Goal: Task Accomplishment & Management: Manage account settings

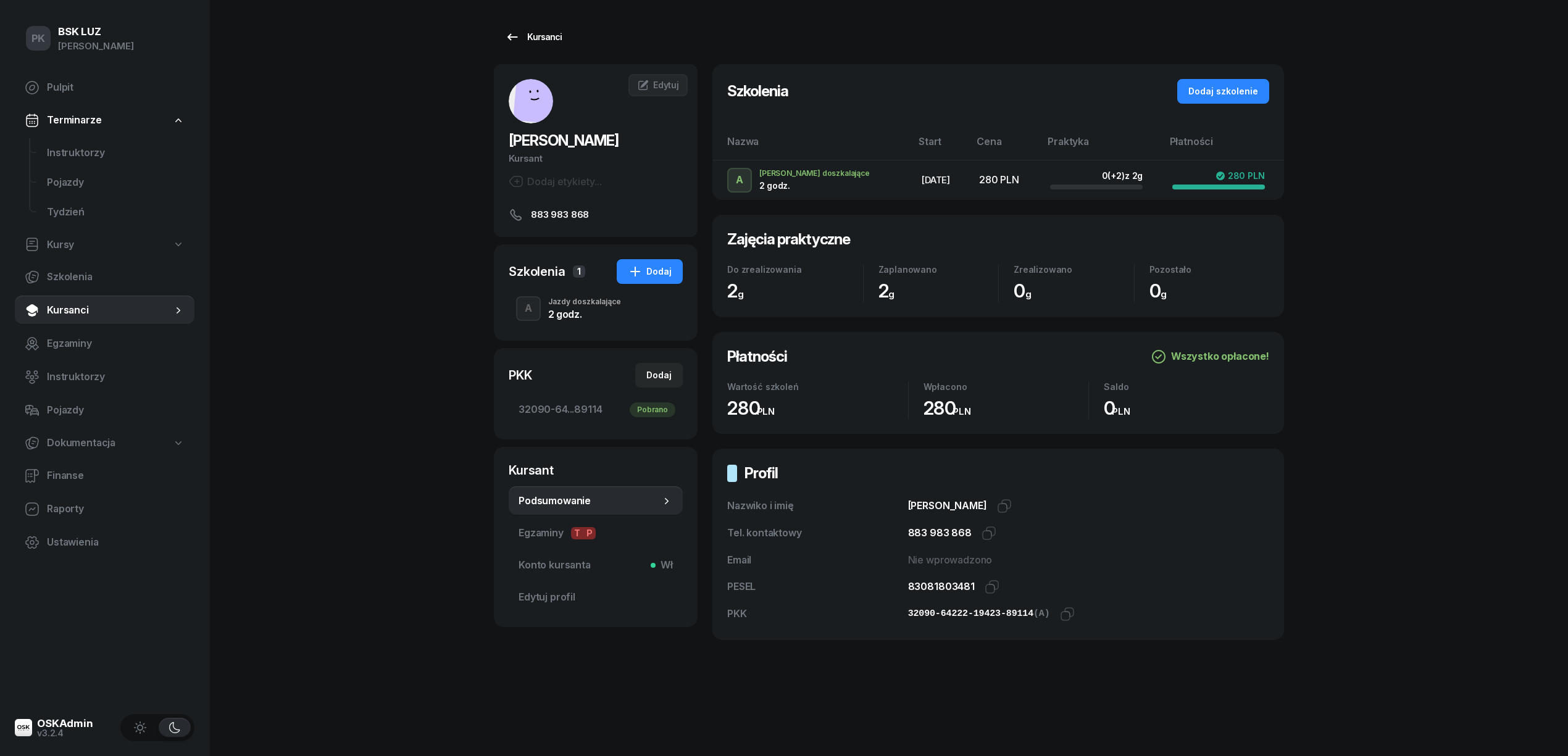
click at [519, 30] on div "Kursanci" at bounding box center [534, 36] width 57 height 15
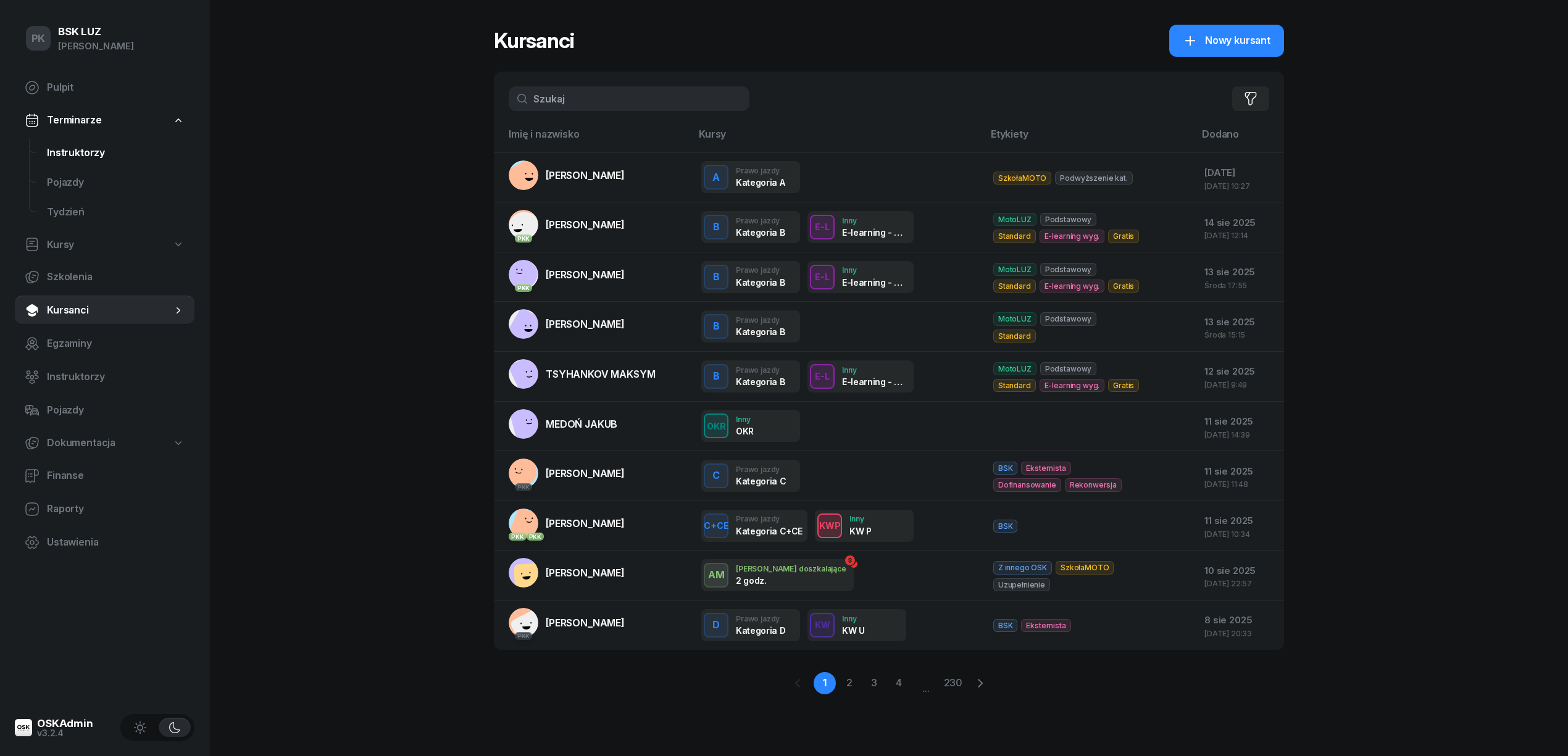
click at [87, 149] on span "Instruktorzy" at bounding box center [115, 153] width 138 height 16
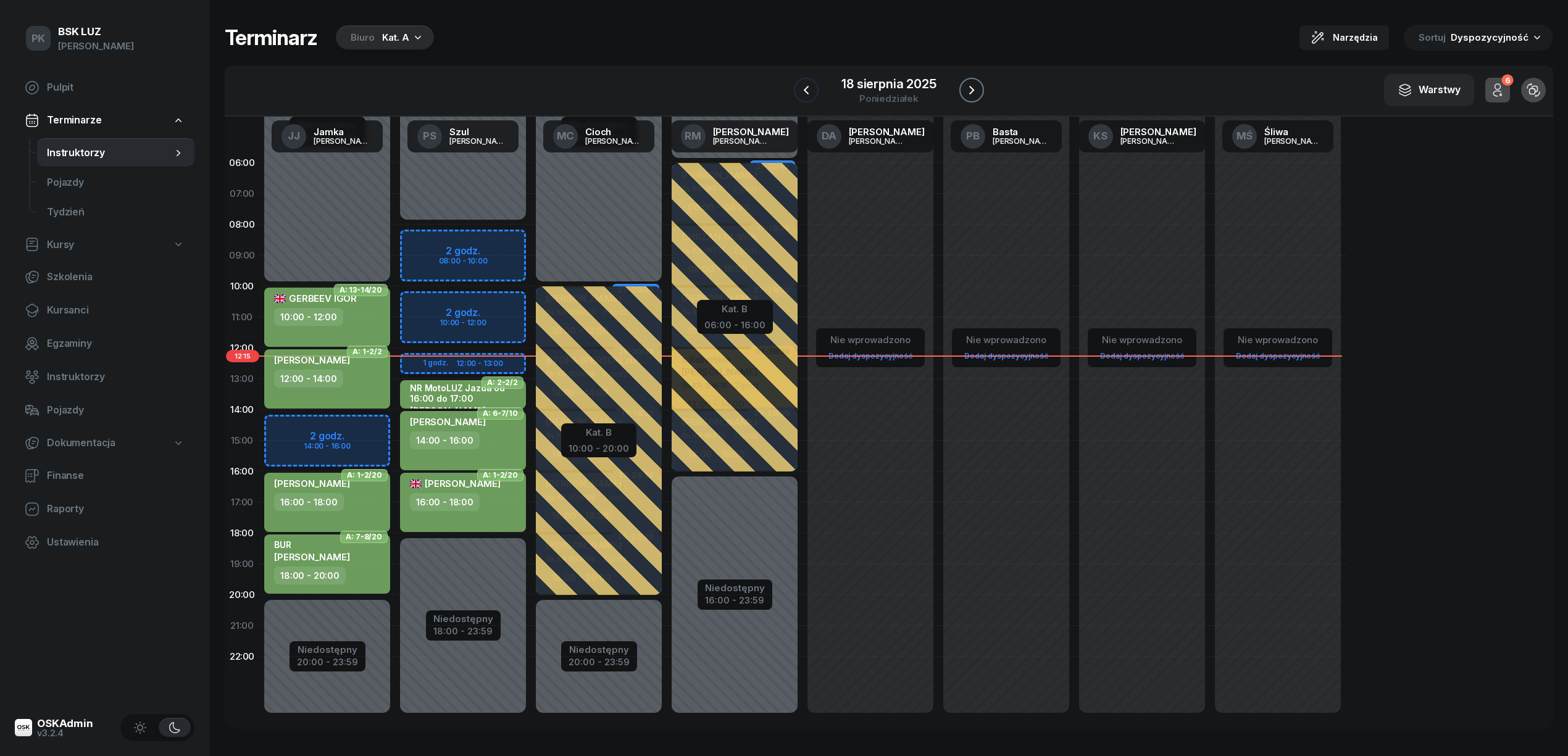
click at [961, 84] on button "button" at bounding box center [971, 91] width 25 height 25
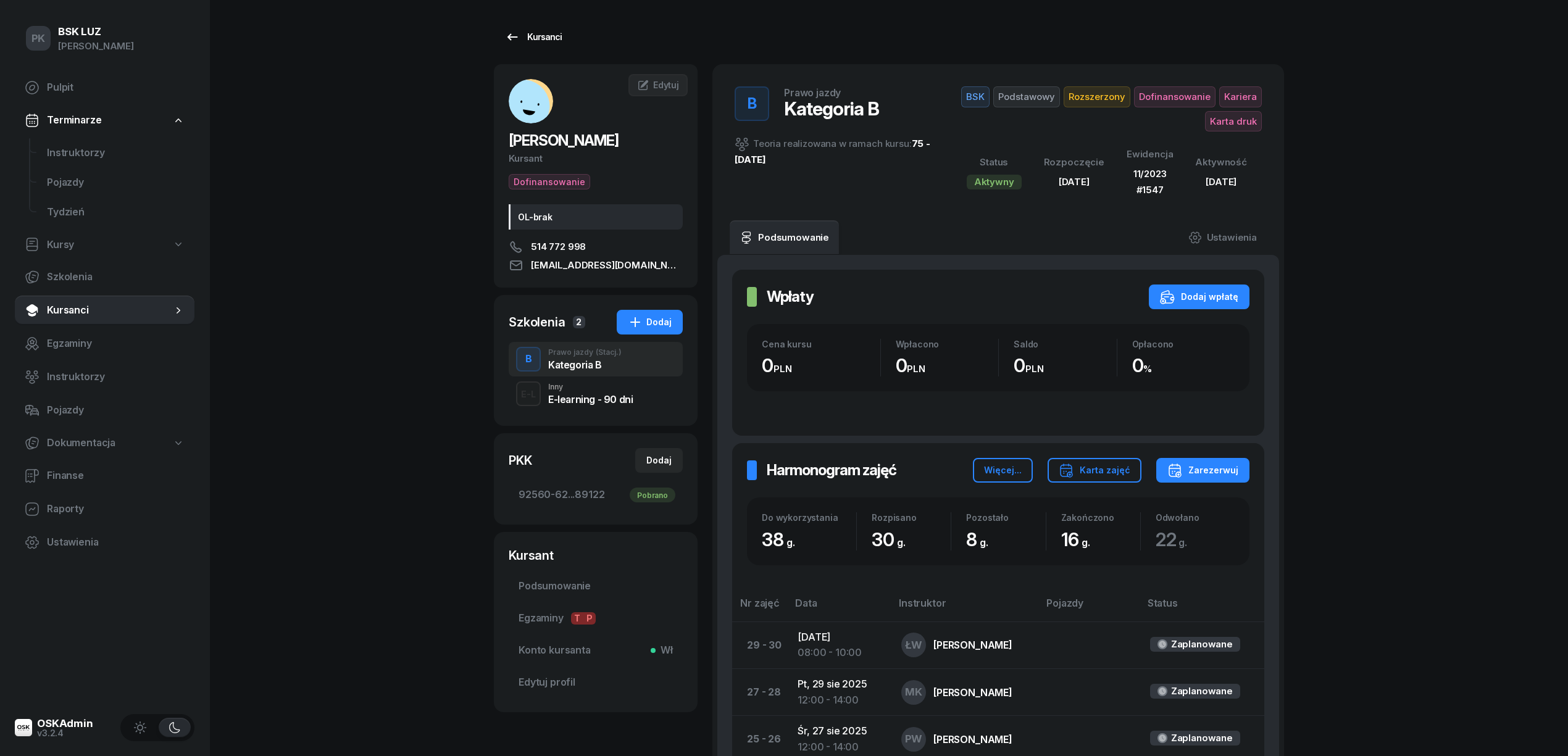
click at [554, 35] on div "Kursanci" at bounding box center [534, 36] width 57 height 15
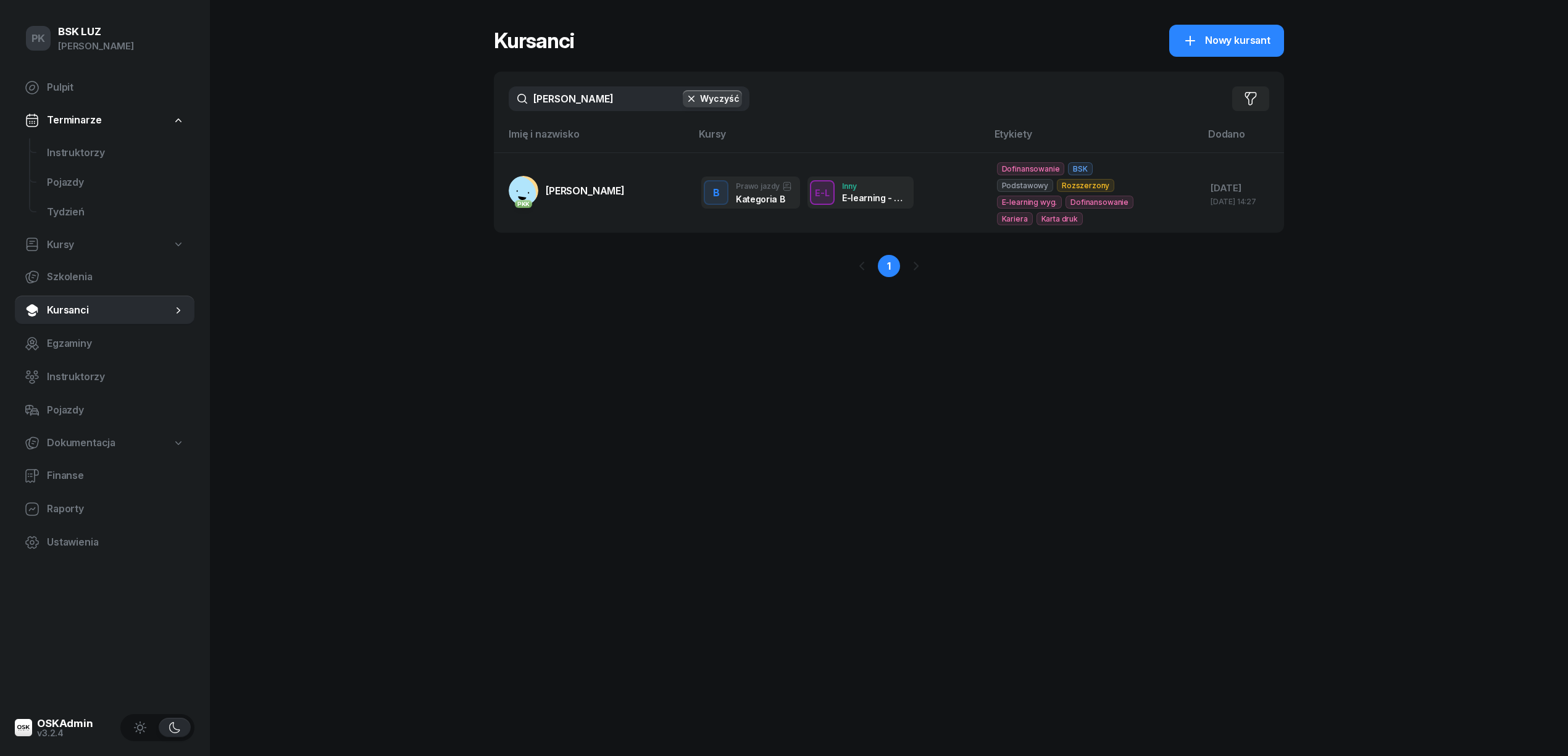
drag, startPoint x: 579, startPoint y: 105, endPoint x: 485, endPoint y: 106, distance: 94.0
click at [485, 106] on div "PK BSK LUZ Piotr Klimek Pulpit Terminarze Instruktorzy Pojazdy Tydzień Kursy Sz…" at bounding box center [784, 378] width 1568 height 756
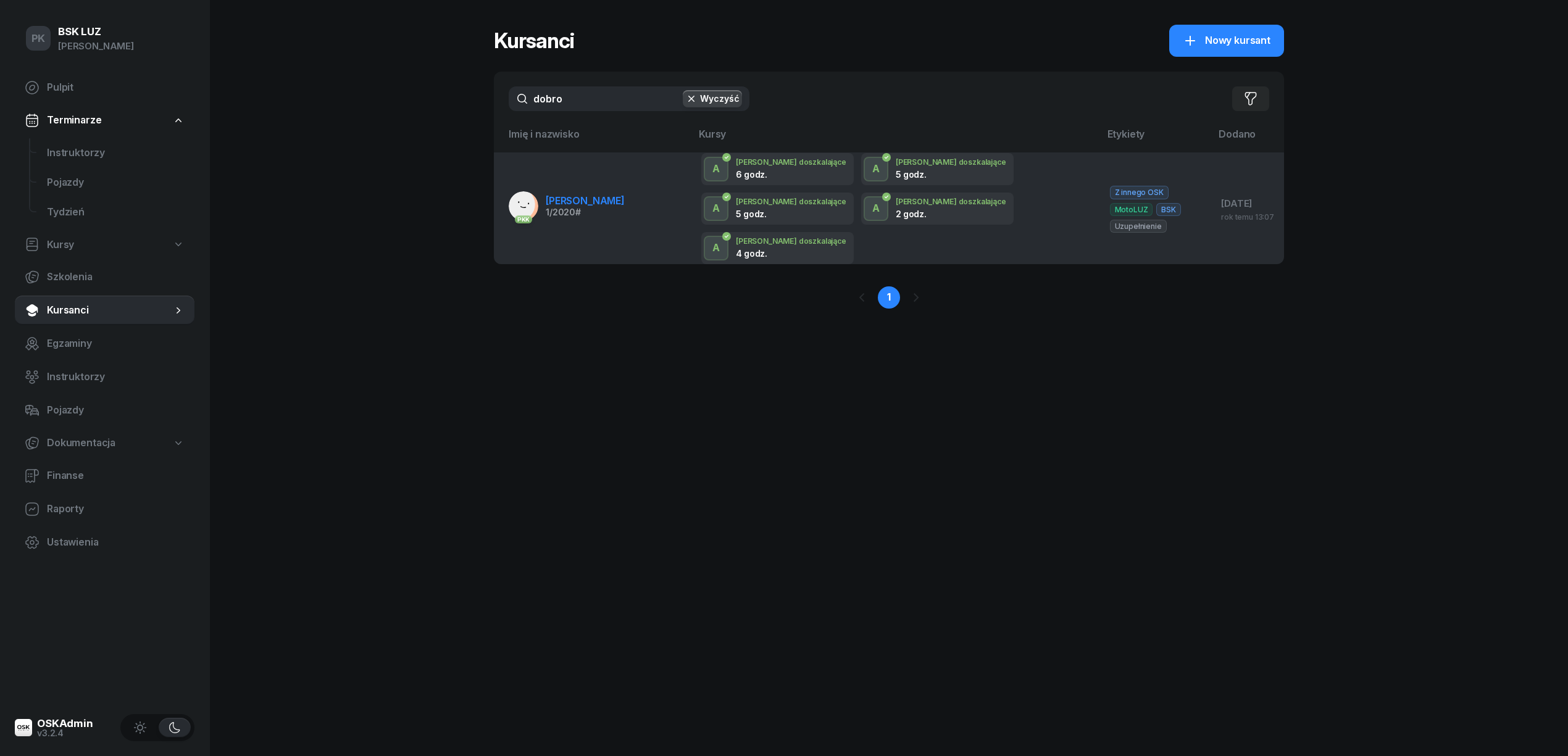
type input "dobro"
click at [613, 208] on div "1/2020 #" at bounding box center [585, 212] width 79 height 9
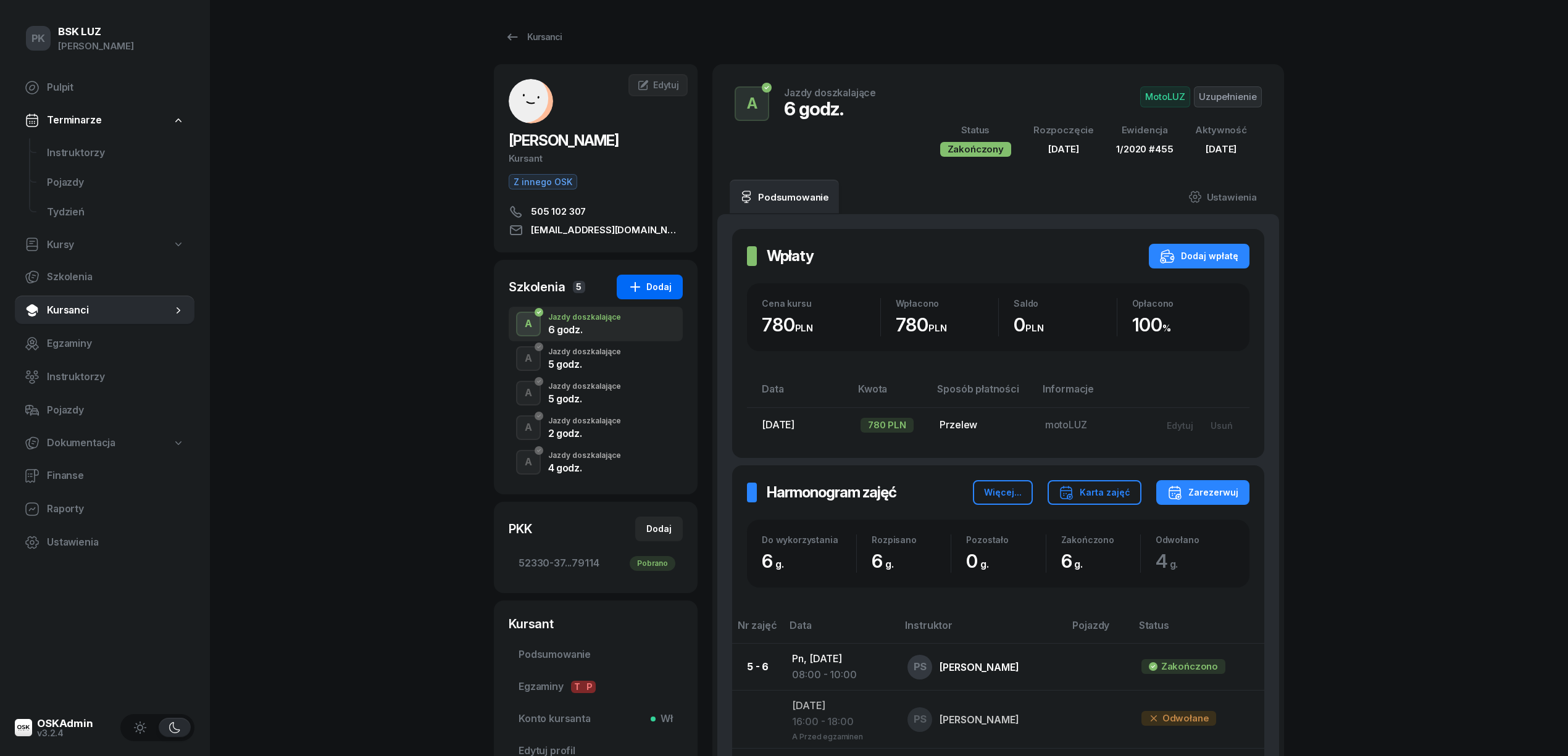
click at [664, 291] on div "Dodaj" at bounding box center [649, 287] width 44 height 15
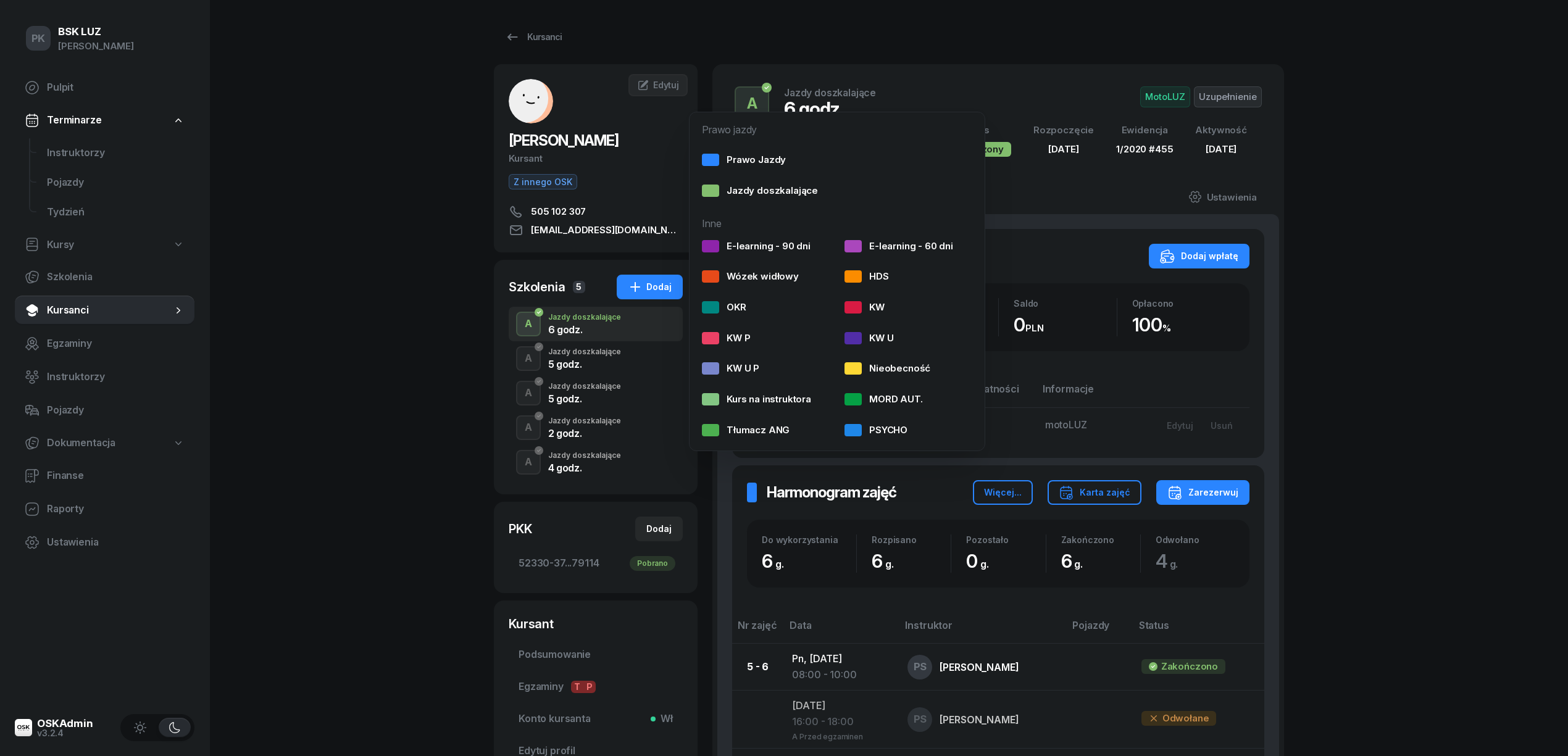
click at [377, 408] on div "PK BSK LUZ Piotr Klimek Pulpit Terminarze Instruktorzy Pojazdy Tydzień Kursy Sz…" at bounding box center [784, 538] width 1568 height 1075
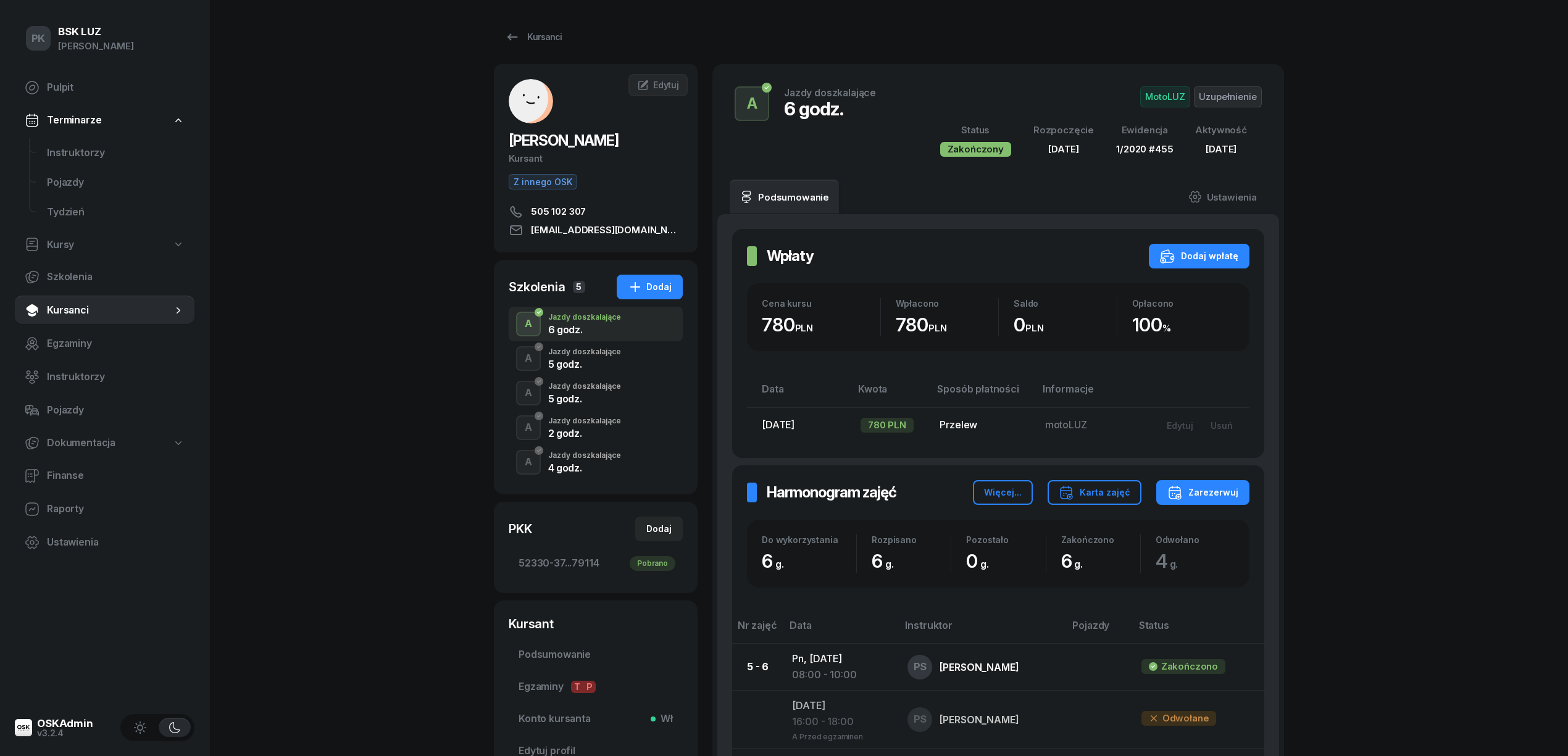
click at [637, 364] on div "A Jazdy doszkalające 5 godz." at bounding box center [596, 358] width 174 height 35
click at [638, 327] on div "A Jazdy doszkalające 6 godz." at bounding box center [596, 324] width 174 height 35
click at [650, 295] on button "Dodaj" at bounding box center [649, 287] width 66 height 25
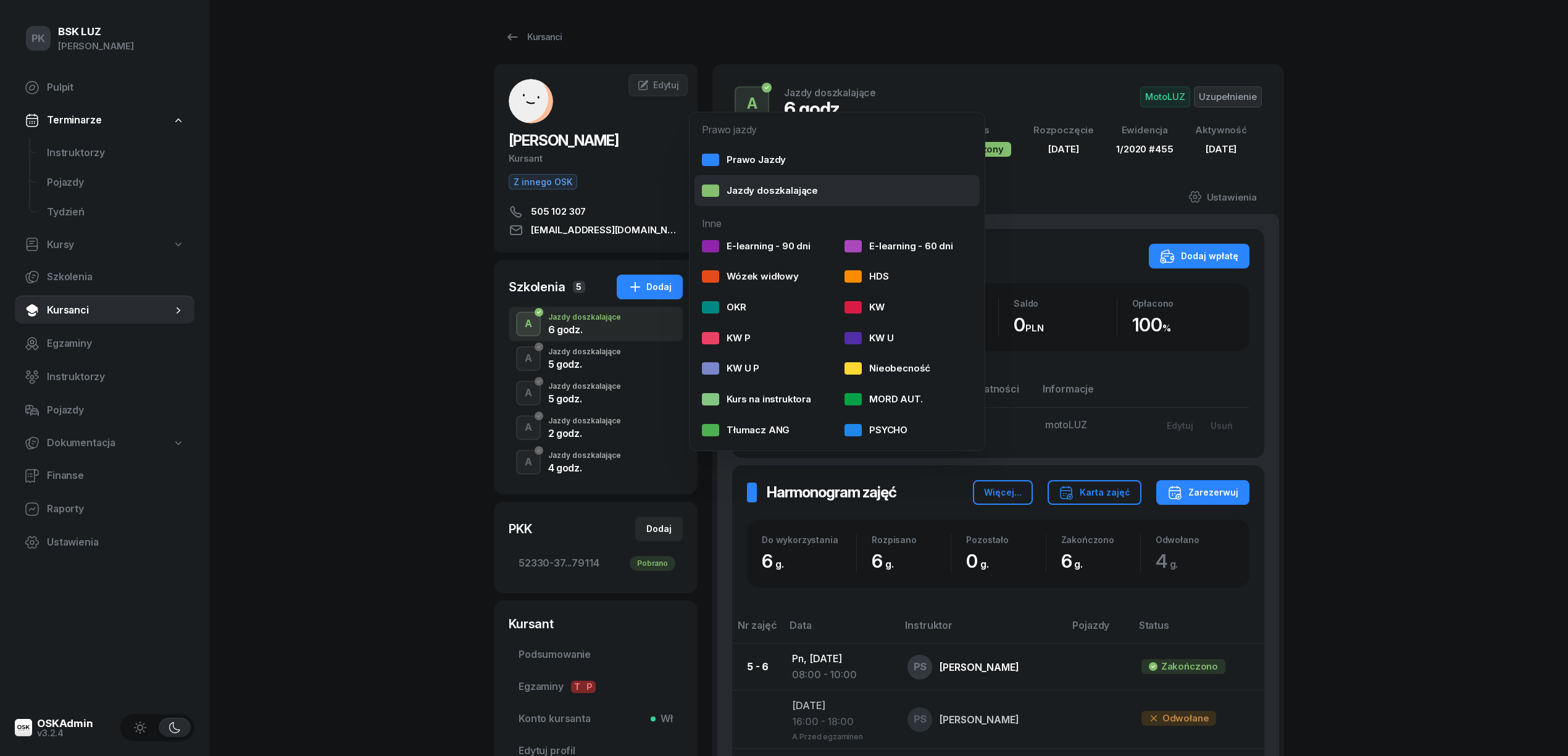
click at [771, 181] on link "Jazdy doszkalające" at bounding box center [836, 190] width 285 height 31
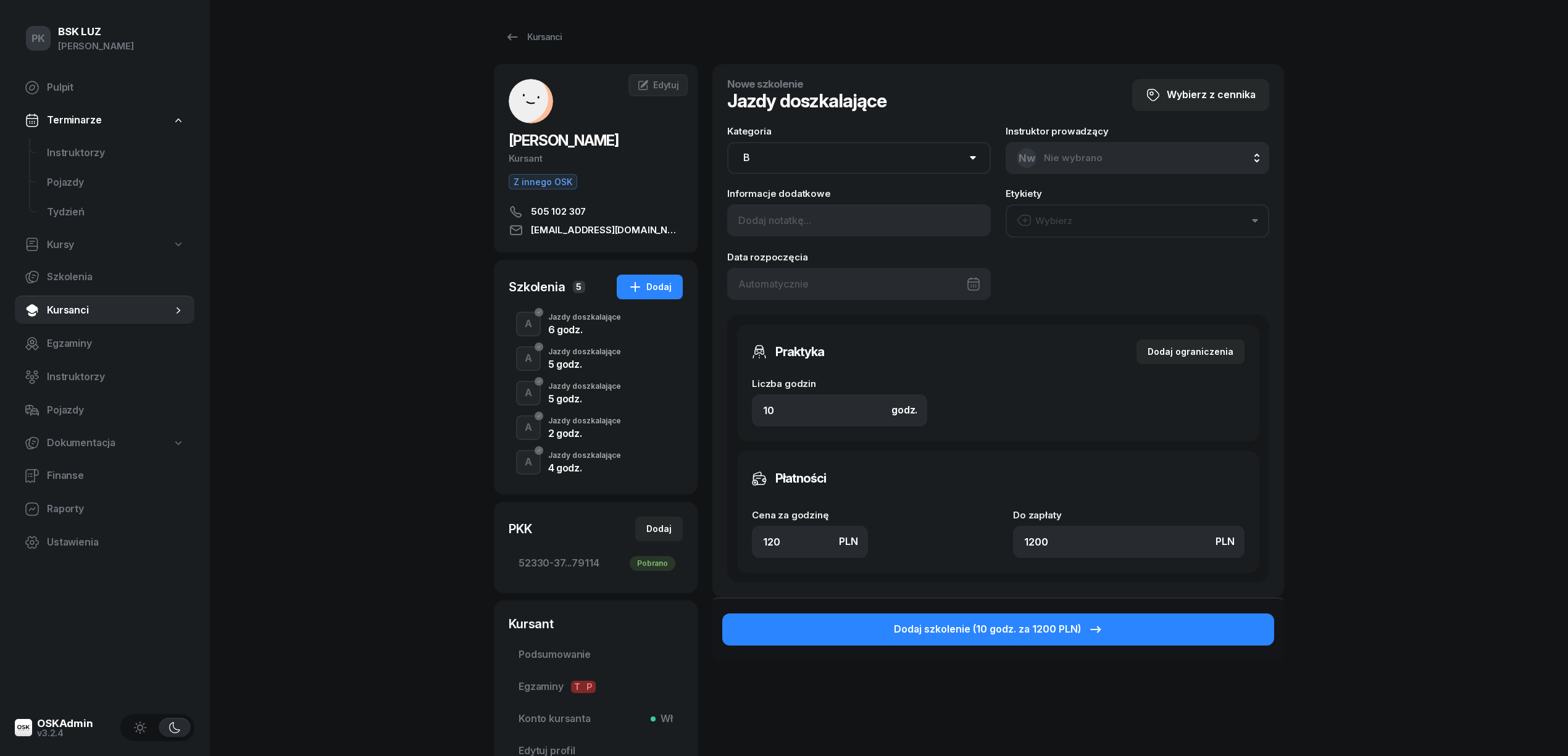
drag, startPoint x: 796, startPoint y: 159, endPoint x: 782, endPoint y: 173, distance: 19.8
click at [796, 159] on select "AM A1 A2 A B1 B B+E C1 C1+E C C+E D1 D1+E D D+E T Tram C+CE C+D" at bounding box center [859, 158] width 264 height 32
select select "A"
click at [727, 142] on select "AM A1 A2 A B1 B B+E C1 C1+E C C+E D1 D1+E D D+E T Tram C+CE C+D" at bounding box center [859, 158] width 264 height 32
drag, startPoint x: 803, startPoint y: 407, endPoint x: 698, endPoint y: 410, distance: 105.0
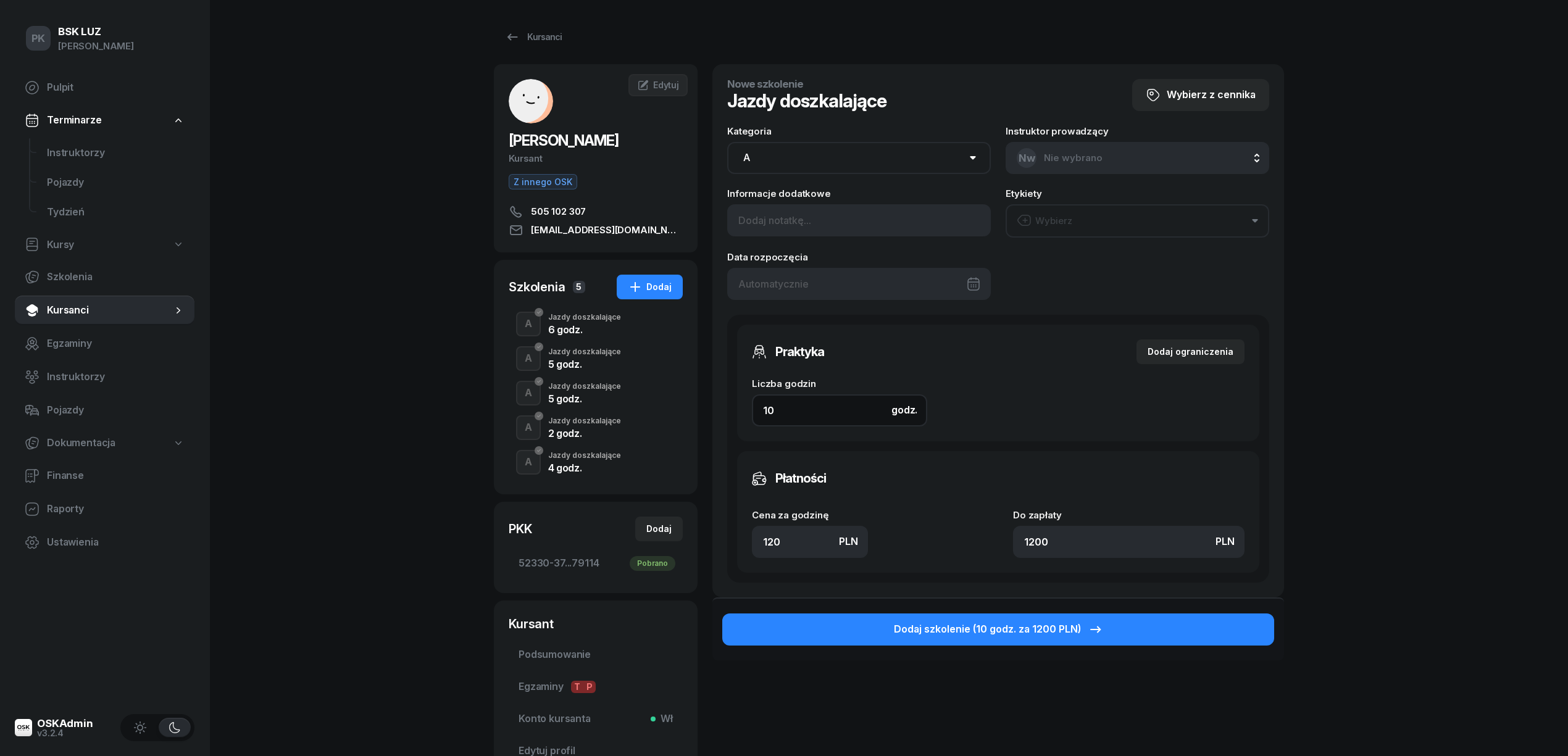
click at [698, 410] on div "DOBROWOLSKI RAFAŁ Kursant Z innego OSK 505 102 307 RALF4SZ@WP.PL RD RAFAŁ DOBRO…" at bounding box center [889, 421] width 790 height 716
type input "2"
type input "240"
type input "2"
drag, startPoint x: 791, startPoint y: 543, endPoint x: 722, endPoint y: 537, distance: 69.3
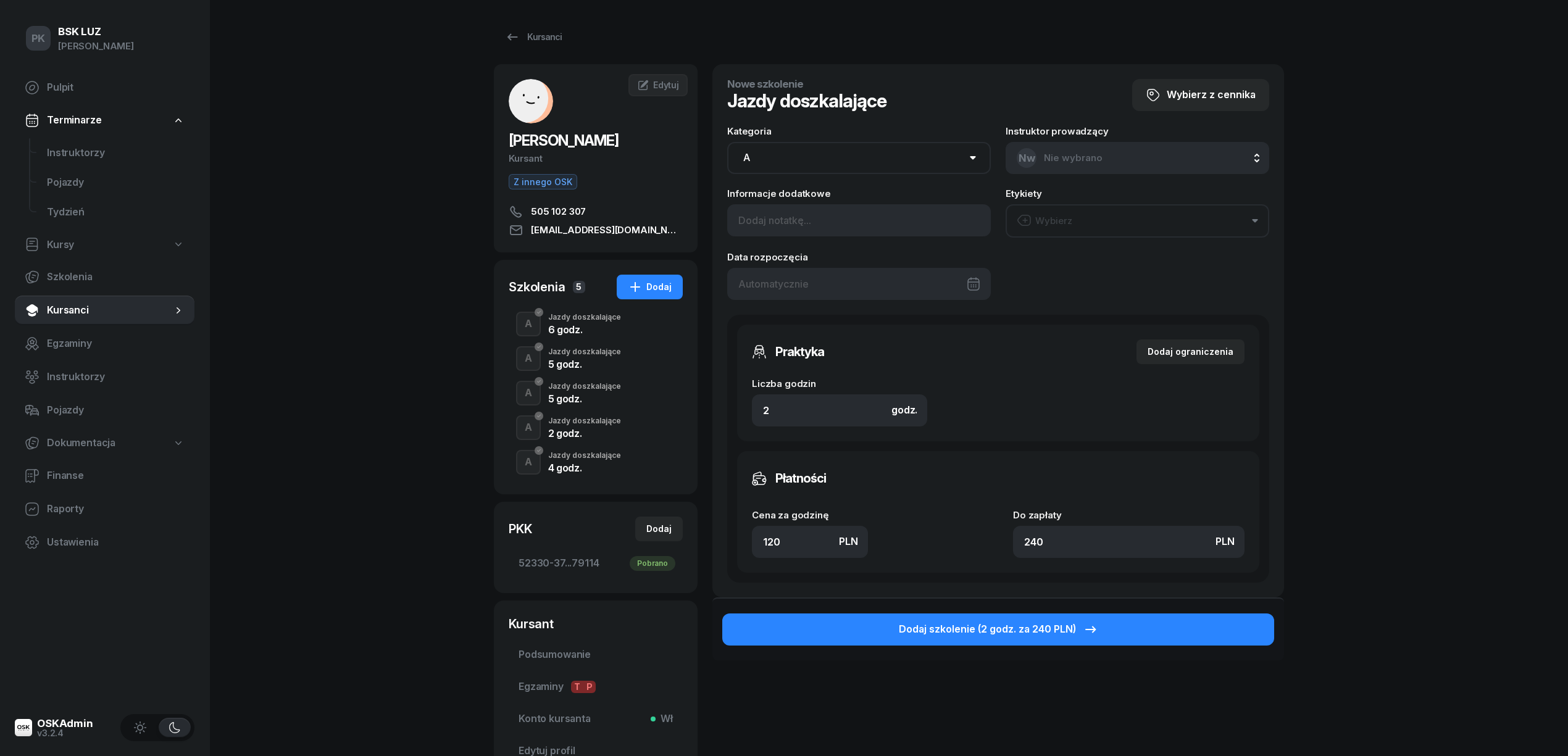
click at [722, 537] on div "Nowe szkolenie Jazdy doszkalające Wybierz z cennika Kategoria AM A1 A2 A B1 B B…" at bounding box center [998, 330] width 572 height 533
type input "1"
type input "2"
type input "14"
type input "28"
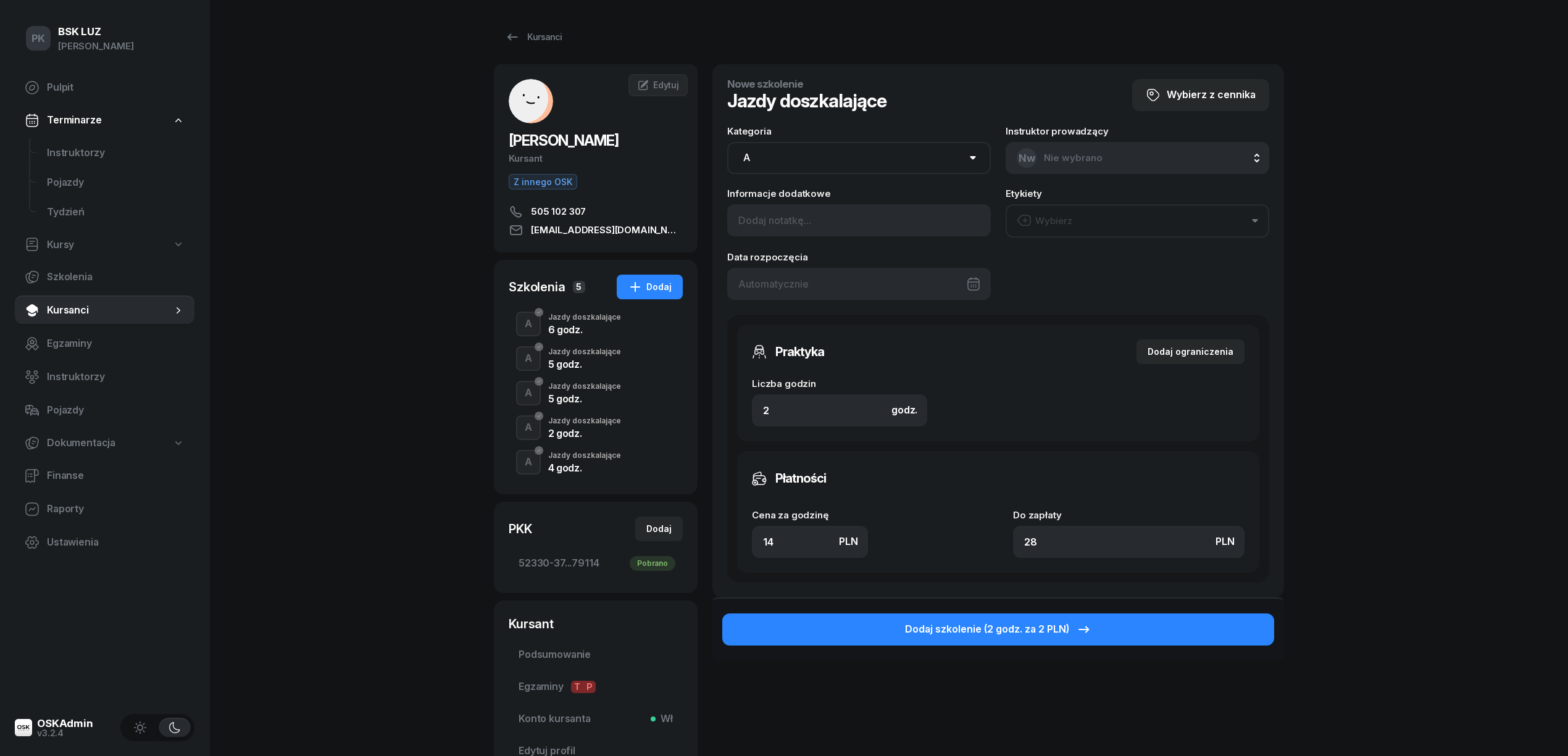
type input "140"
type input "280"
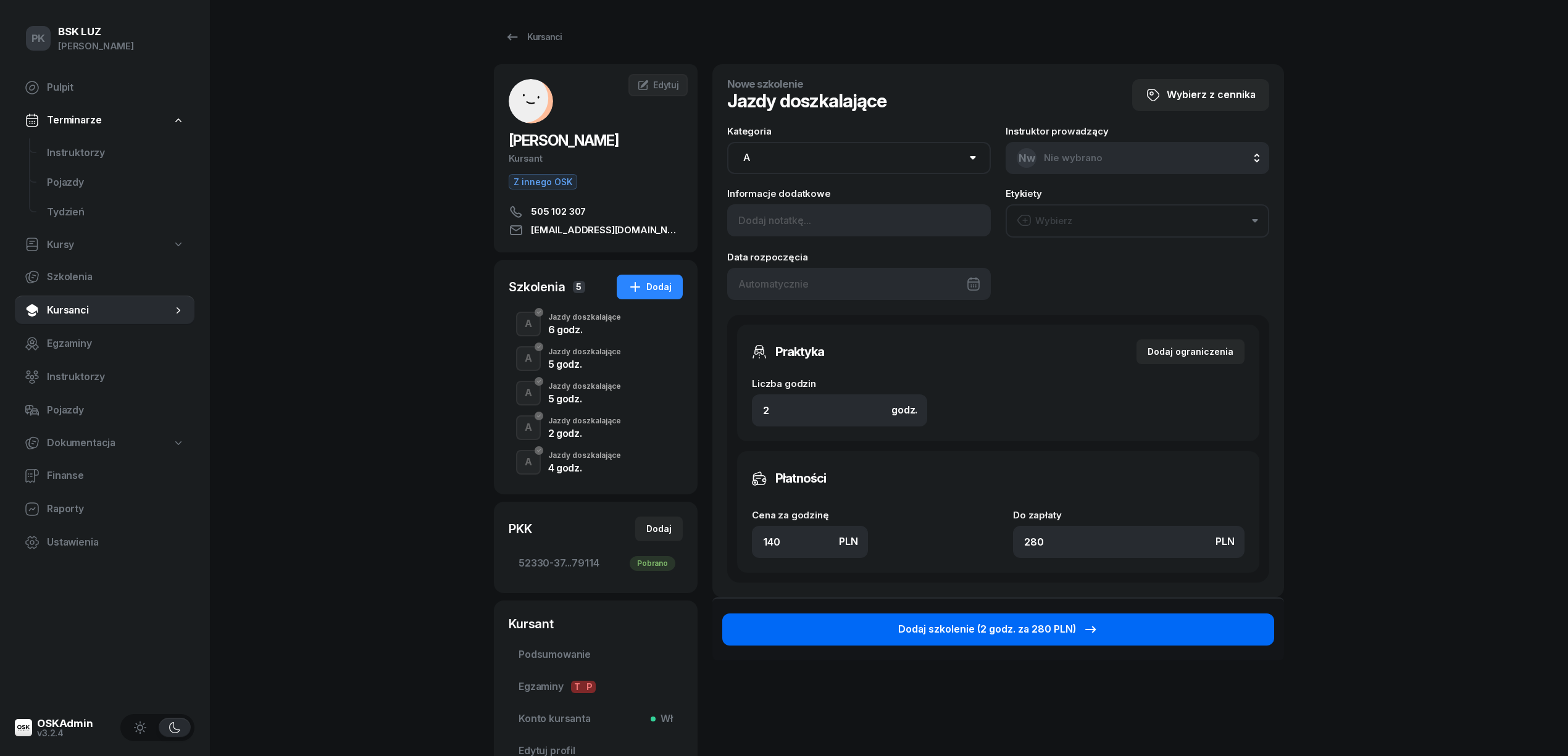
type input "140"
click at [929, 634] on div "Dodaj szkolenie (2 godz. za 280 PLN)" at bounding box center [997, 629] width 200 height 16
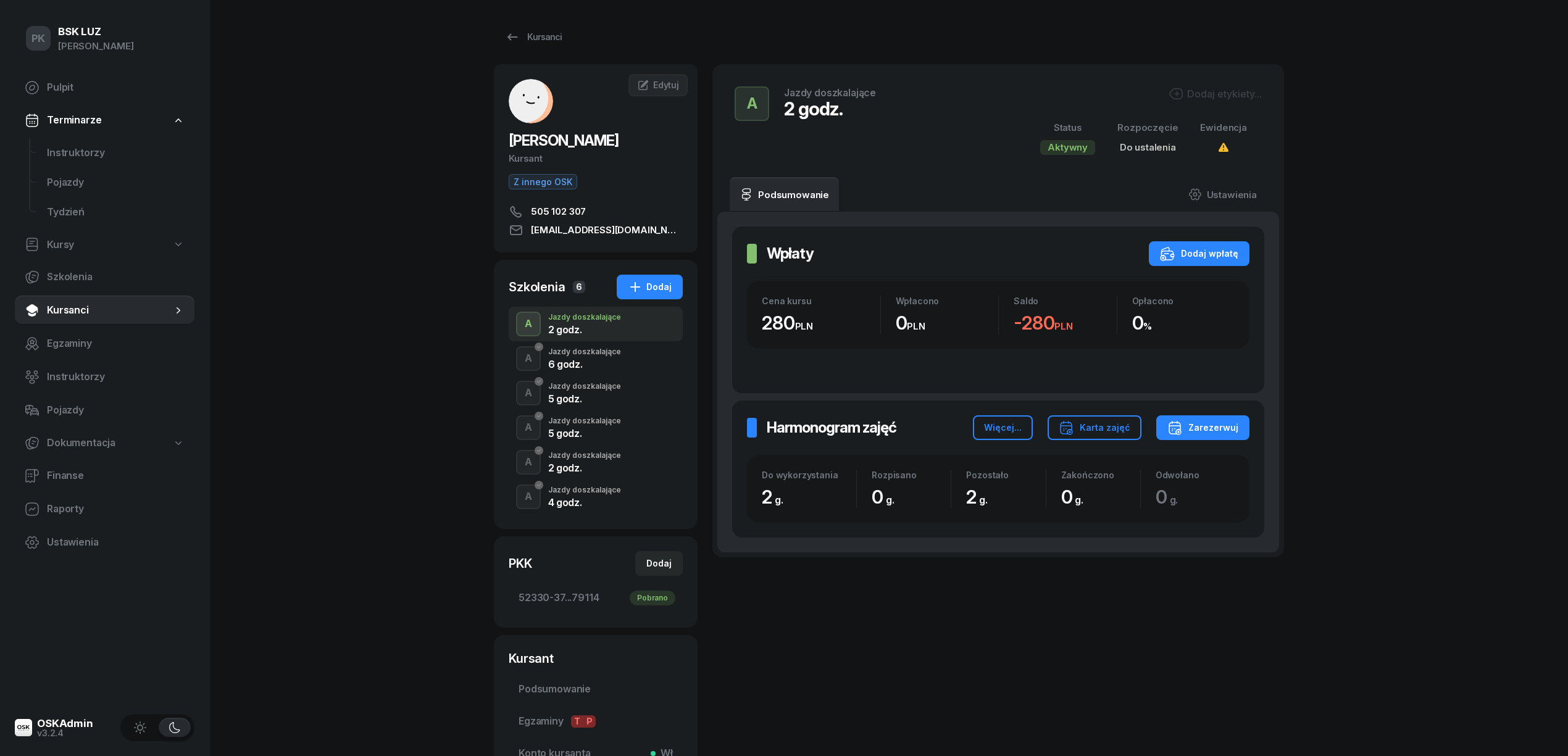
click at [1196, 86] on div "Dodaj etykiety..." at bounding box center [1215, 93] width 93 height 15
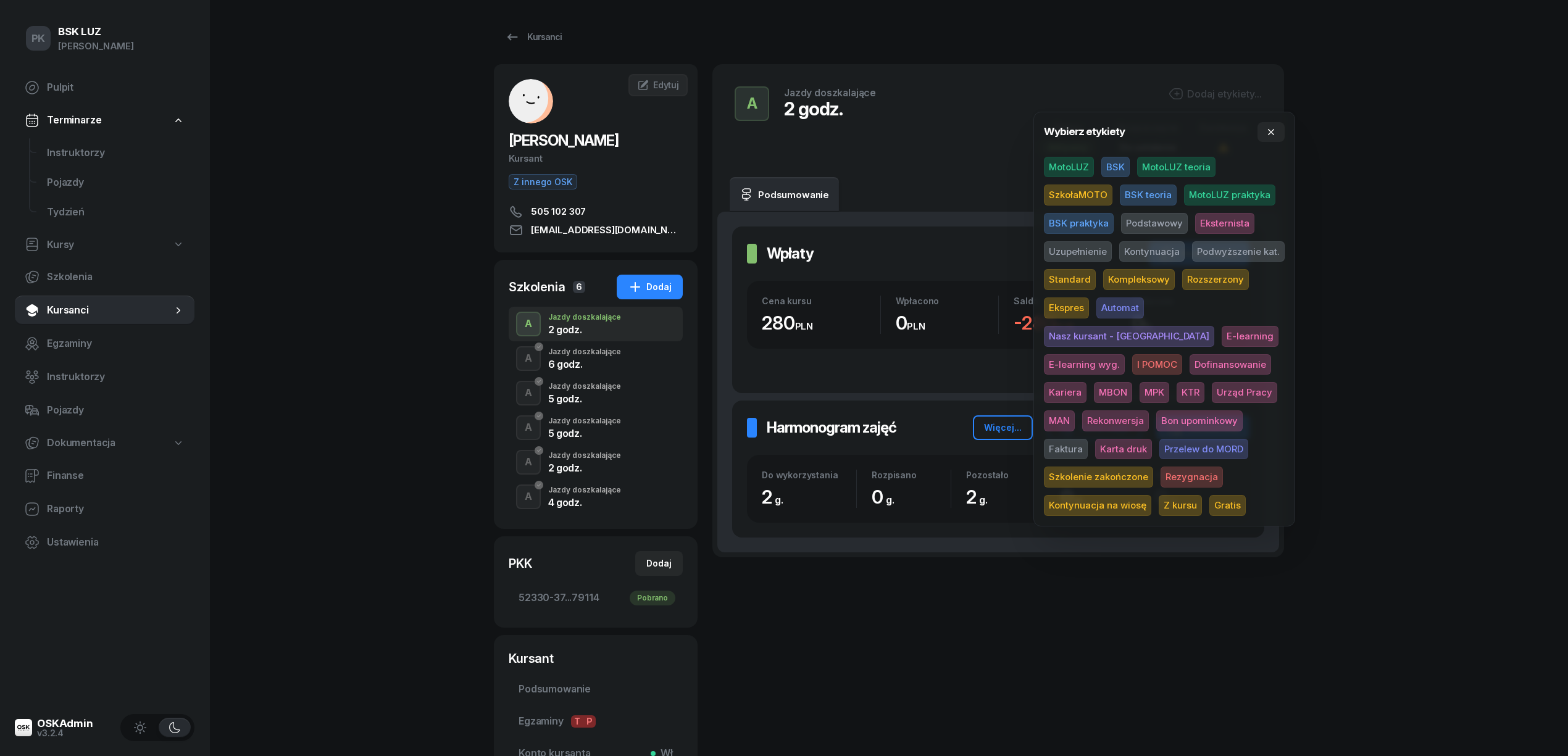
click at [1089, 193] on span "SzkołaMOTO" at bounding box center [1078, 195] width 68 height 21
click at [1090, 255] on span "Uzupełnienie" at bounding box center [1078, 254] width 67 height 21
drag, startPoint x: 1341, startPoint y: 262, endPoint x: 1360, endPoint y: 278, distance: 24.8
click at [1342, 263] on div "PK BSK LUZ Piotr Klimek Pulpit Terminarze Instruktorzy Pojazdy Tydzień Kursy Sz…" at bounding box center [784, 449] width 1568 height 899
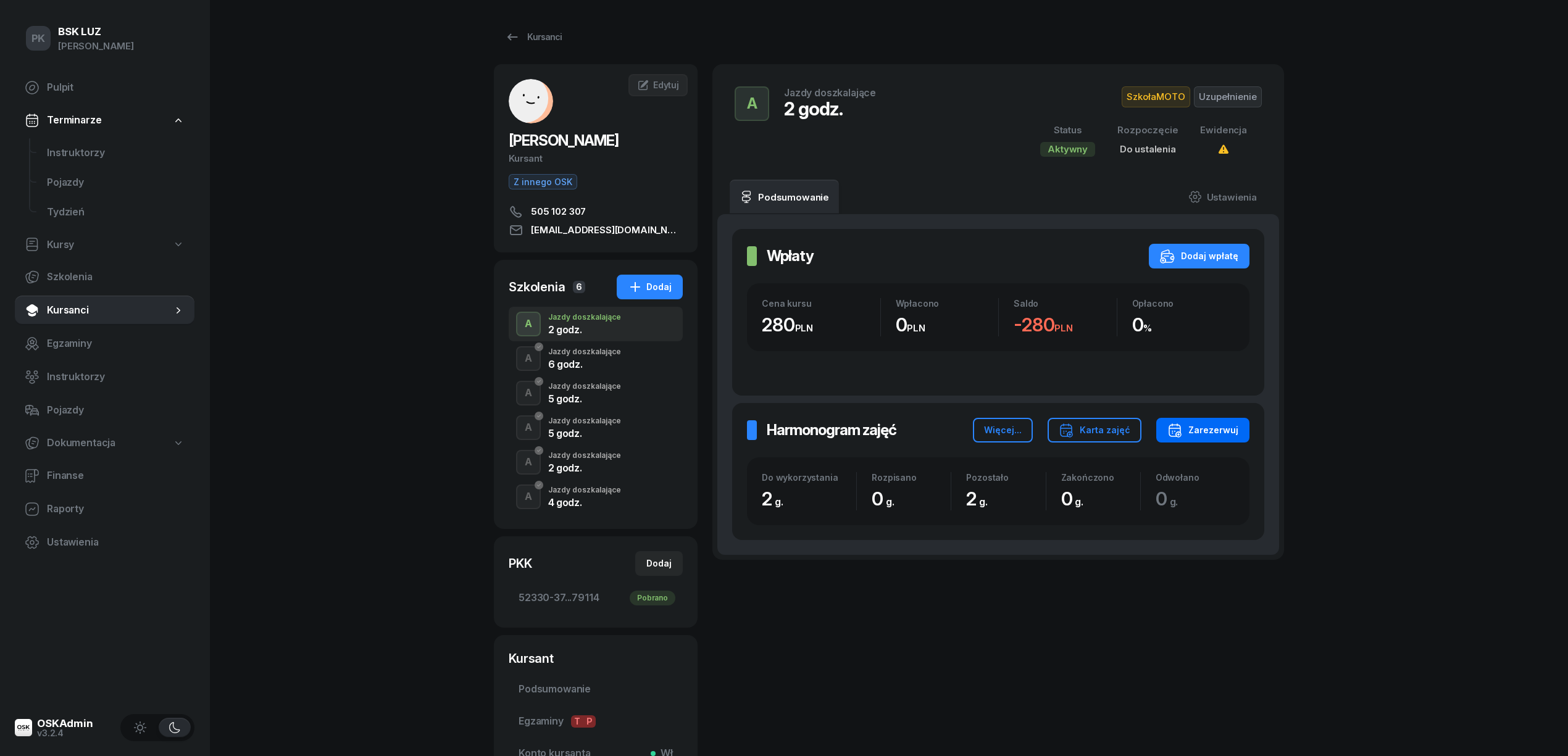
click at [1199, 420] on button "Zarezerwuj" at bounding box center [1202, 430] width 93 height 25
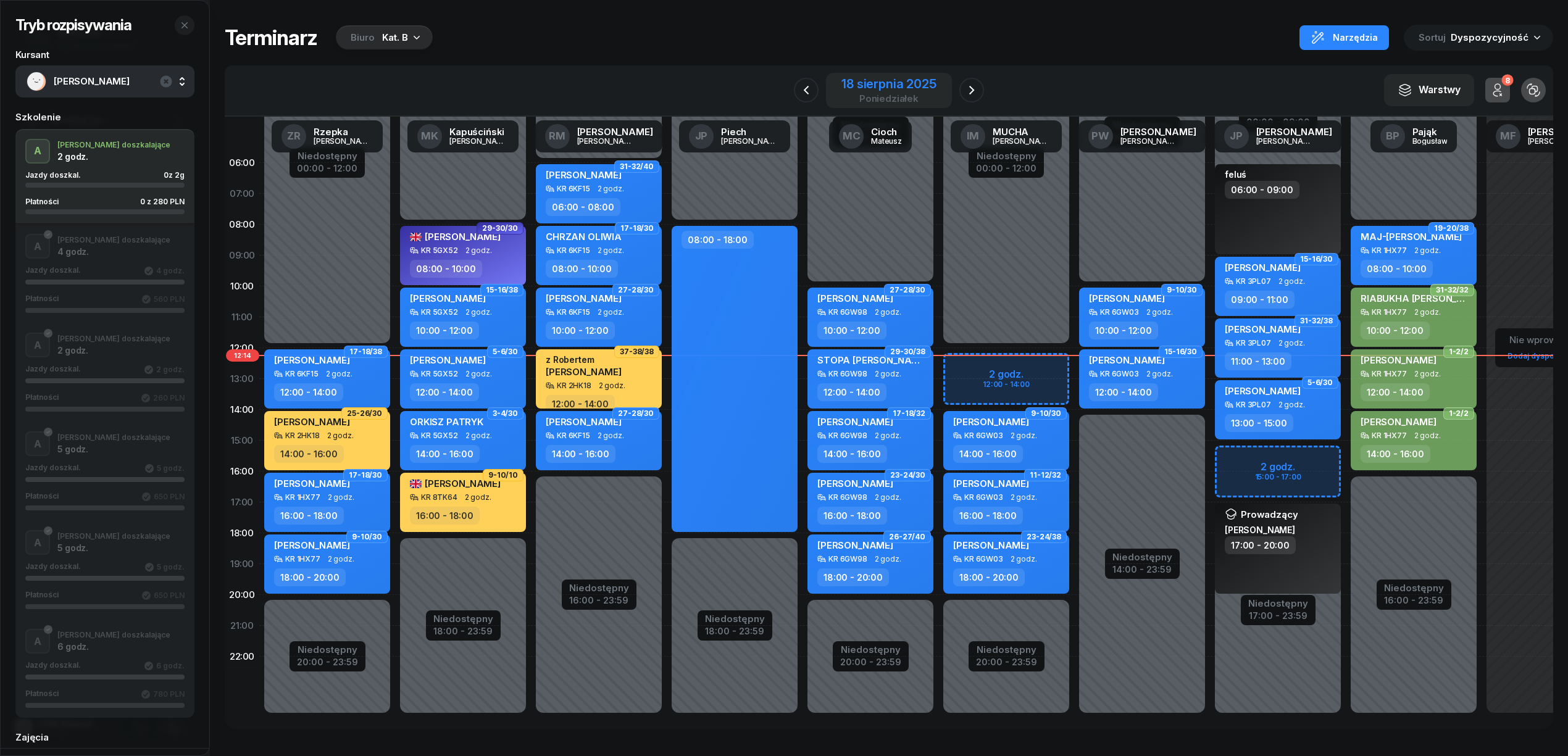
click at [851, 91] on div "18 sierpnia 2025 poniedziałek" at bounding box center [889, 91] width 94 height 26
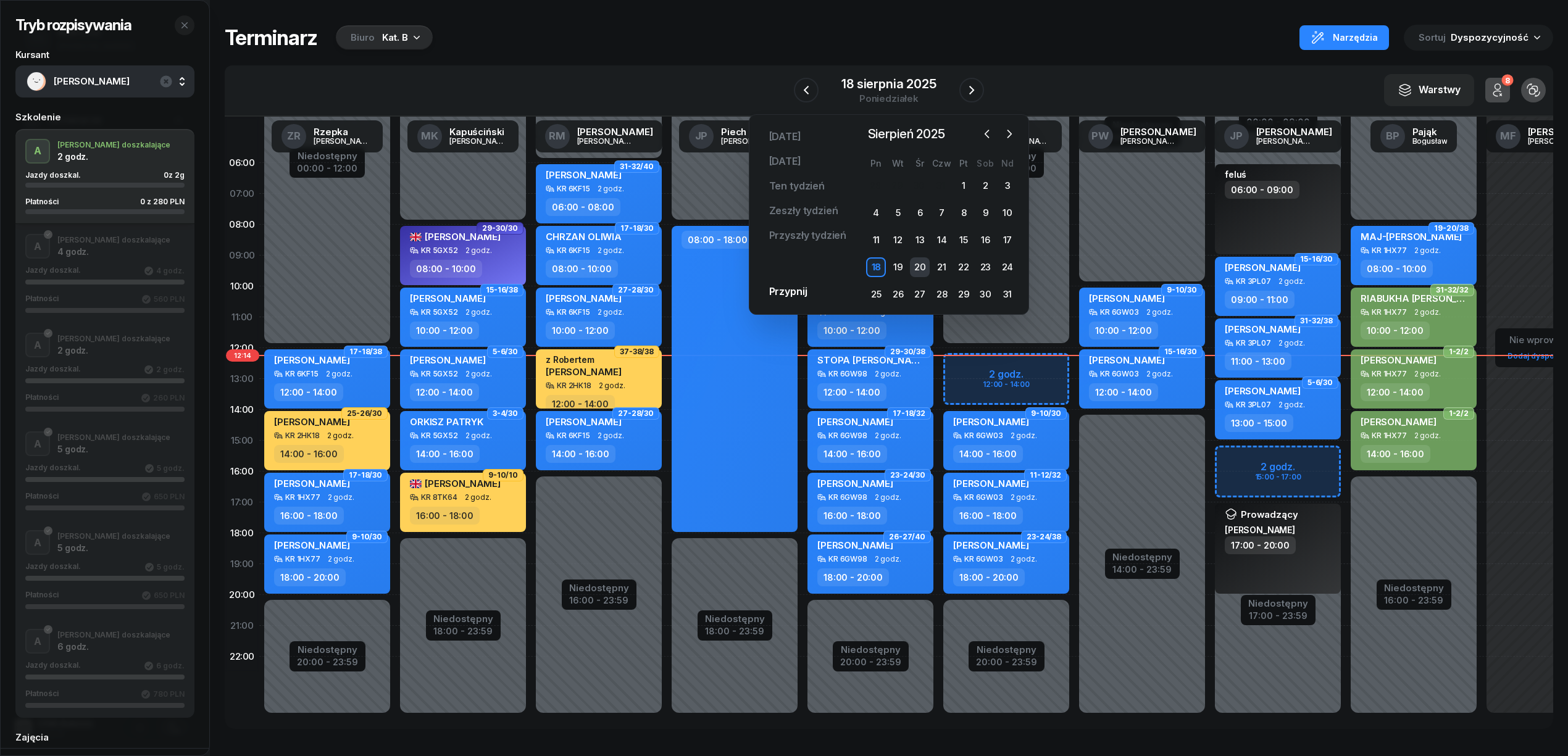
click at [916, 266] on div "20" at bounding box center [920, 267] width 20 height 20
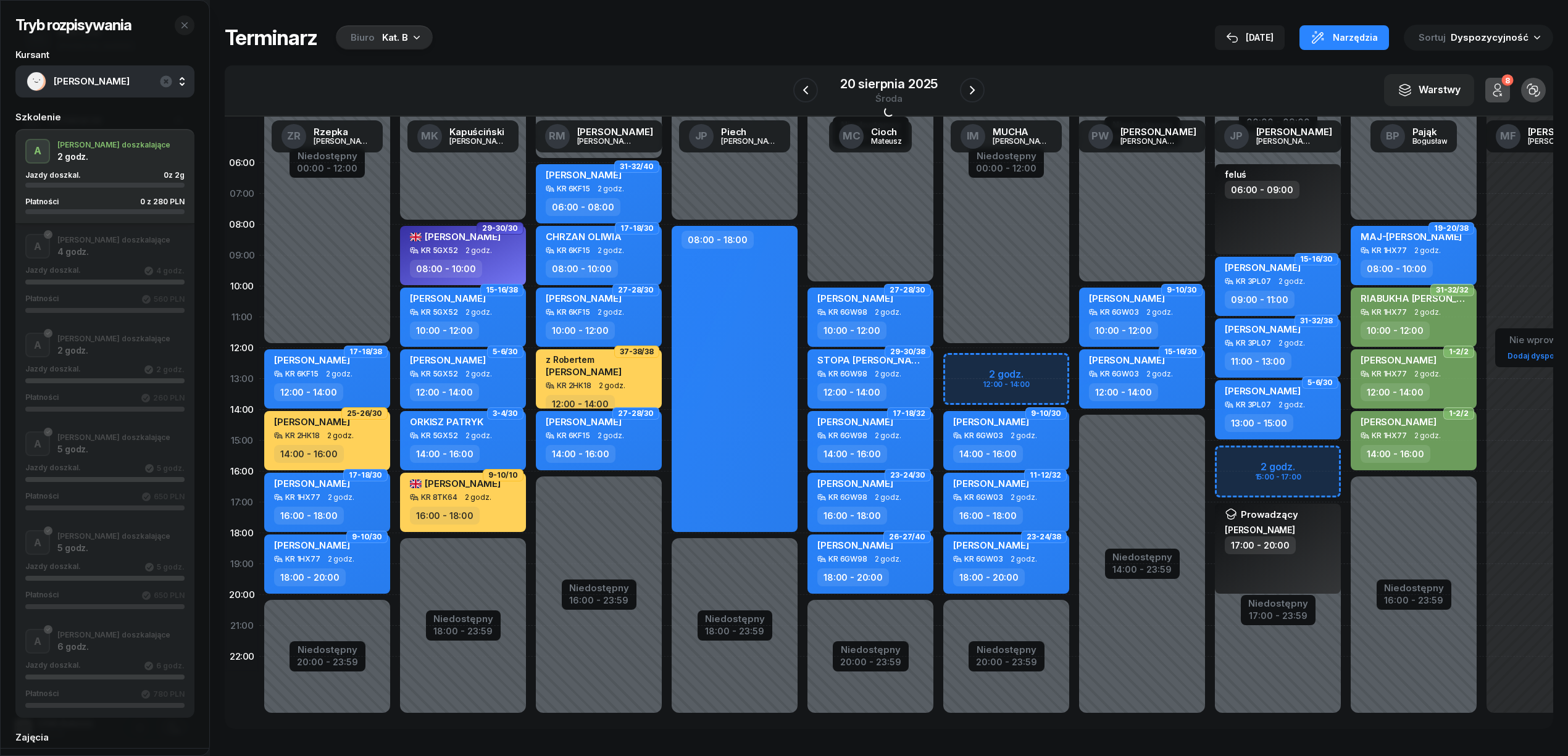
click at [360, 40] on div "Biuro" at bounding box center [362, 37] width 24 height 15
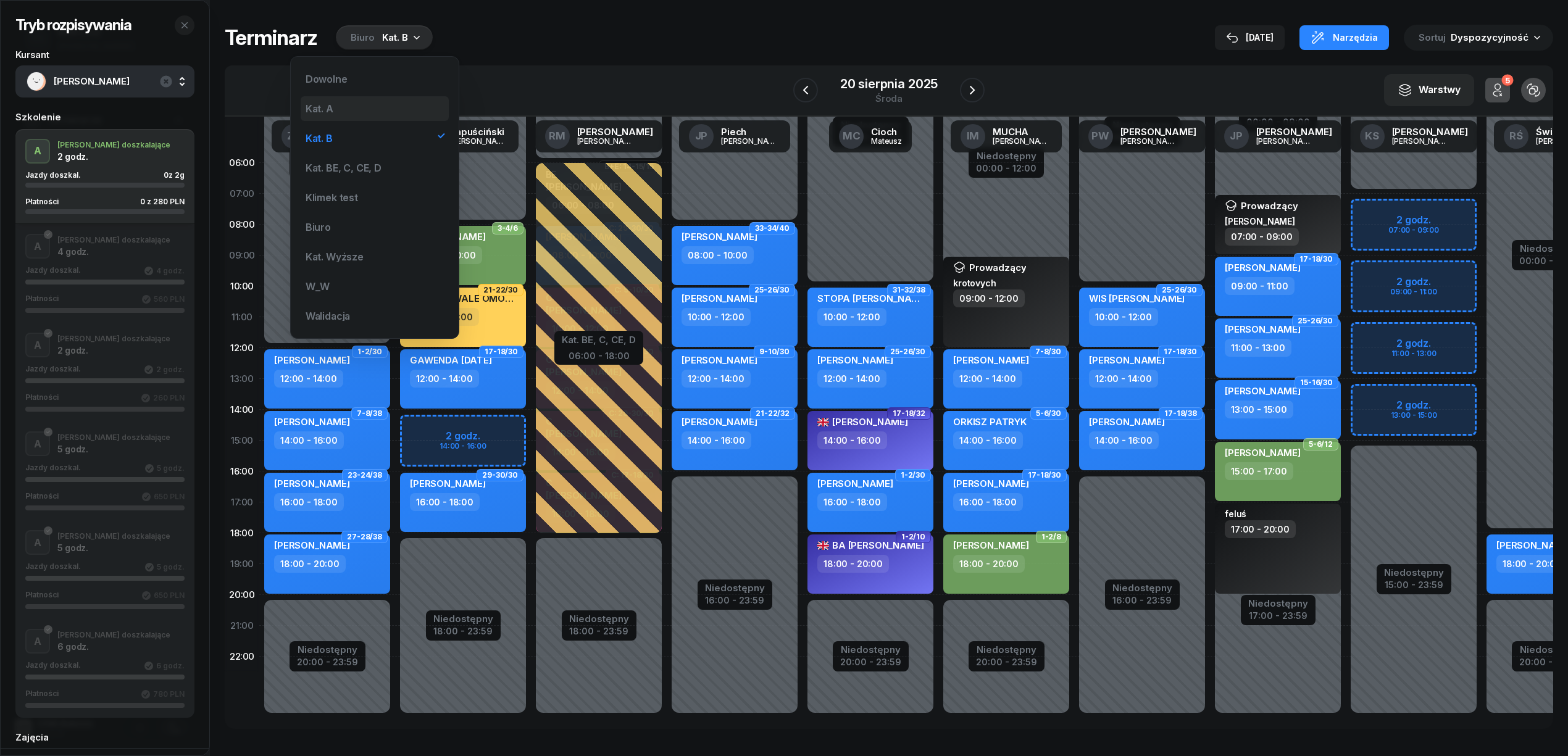
click at [368, 114] on div "Kat. A" at bounding box center [375, 108] width 148 height 25
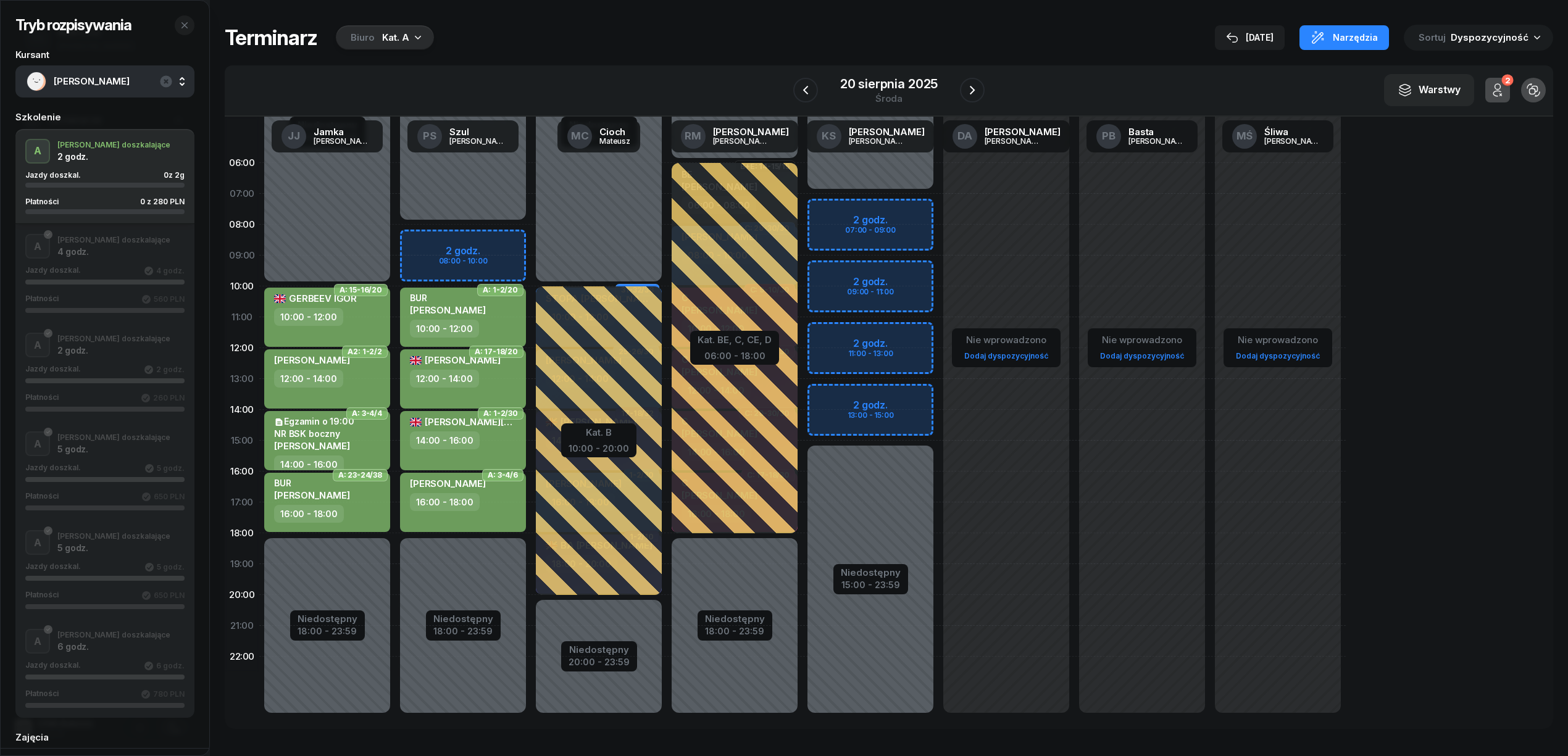
click at [531, 230] on div "Niedostępny 00:00 - 08:00 Niedostępny 18:00 - 23:59 2 godz. 08:00 - 10:00 A: 23…" at bounding box center [598, 440] width 136 height 586
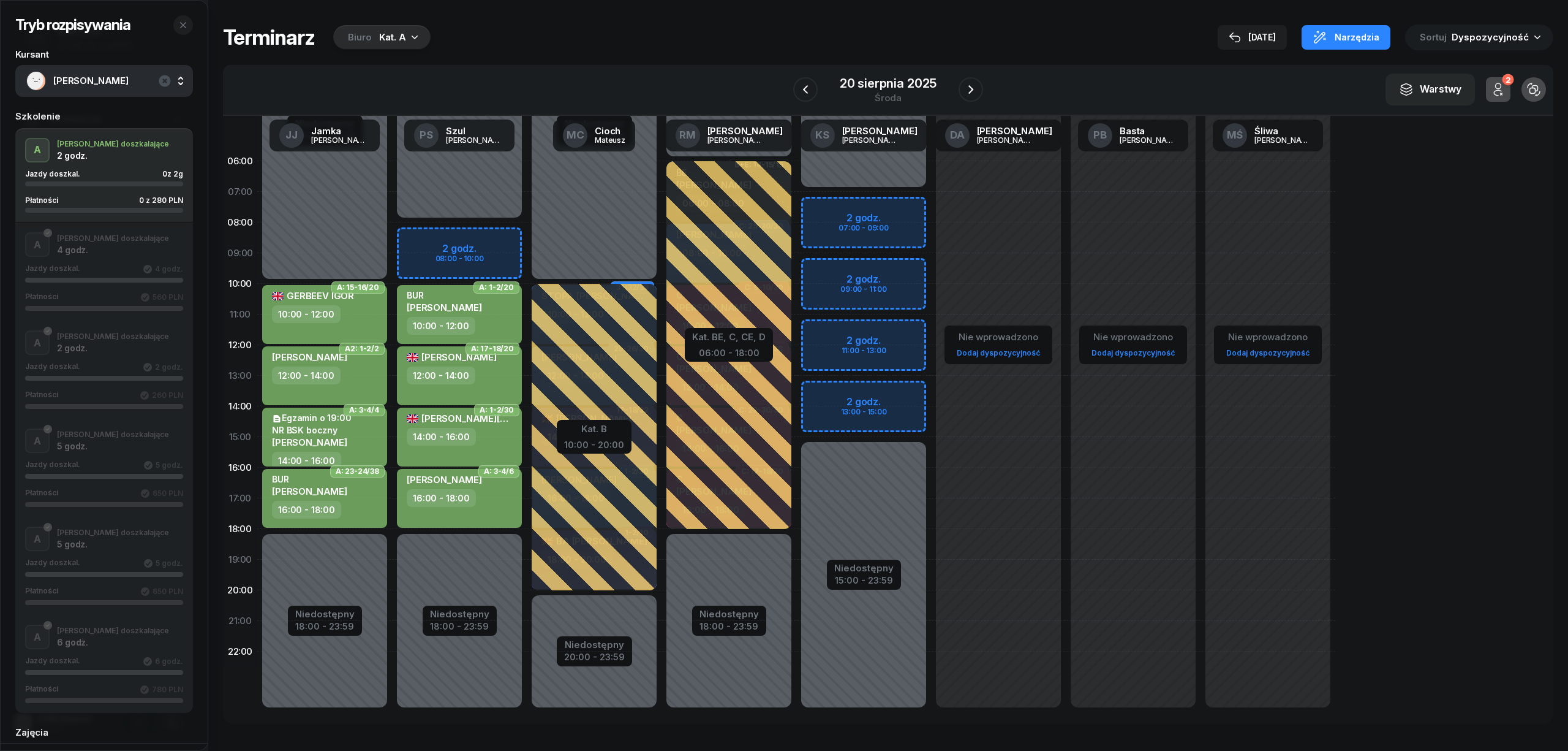
select select "08"
select select "10"
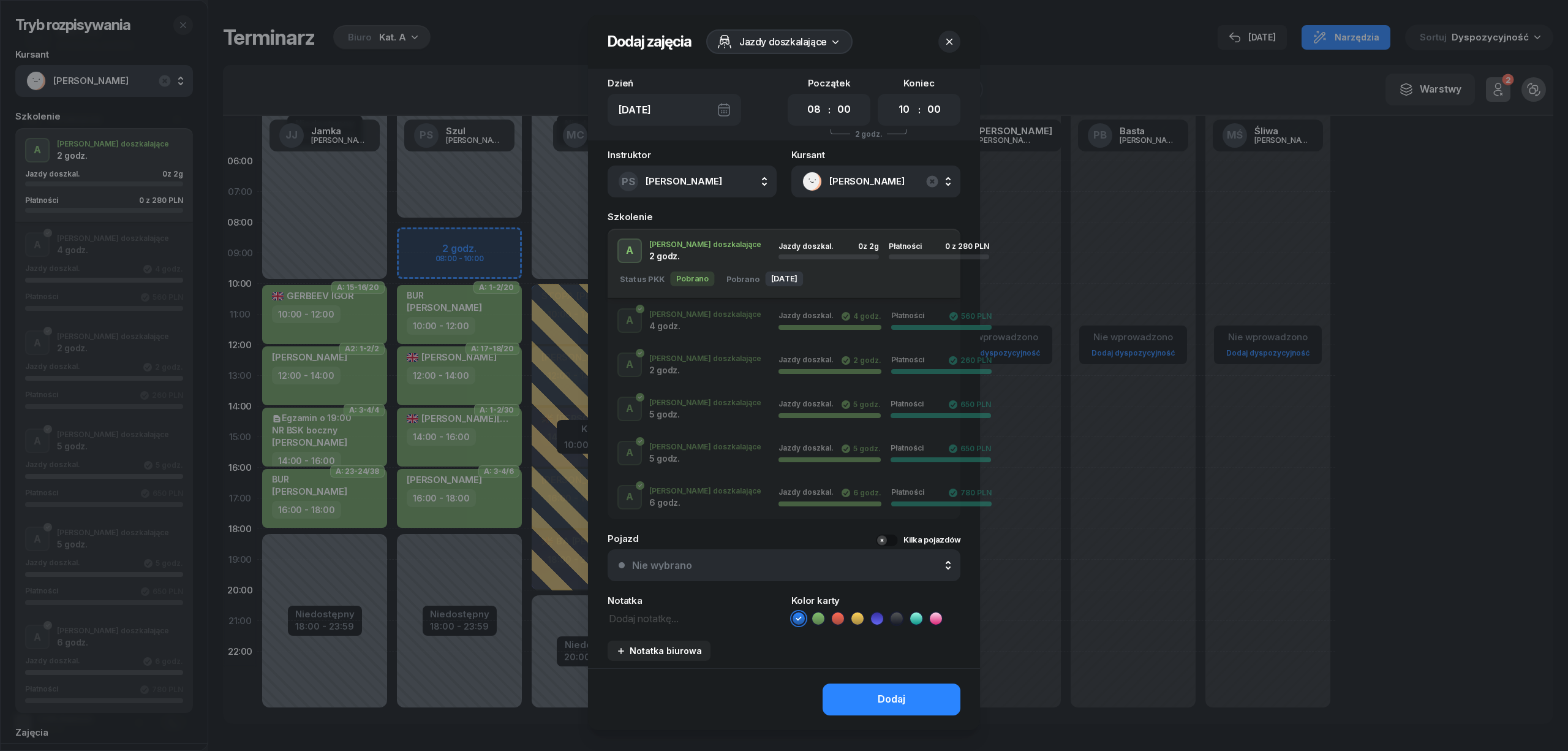
click at [812, 621] on icon at bounding box center [818, 618] width 12 height 12
click at [859, 702] on button "Dodaj" at bounding box center [891, 699] width 137 height 32
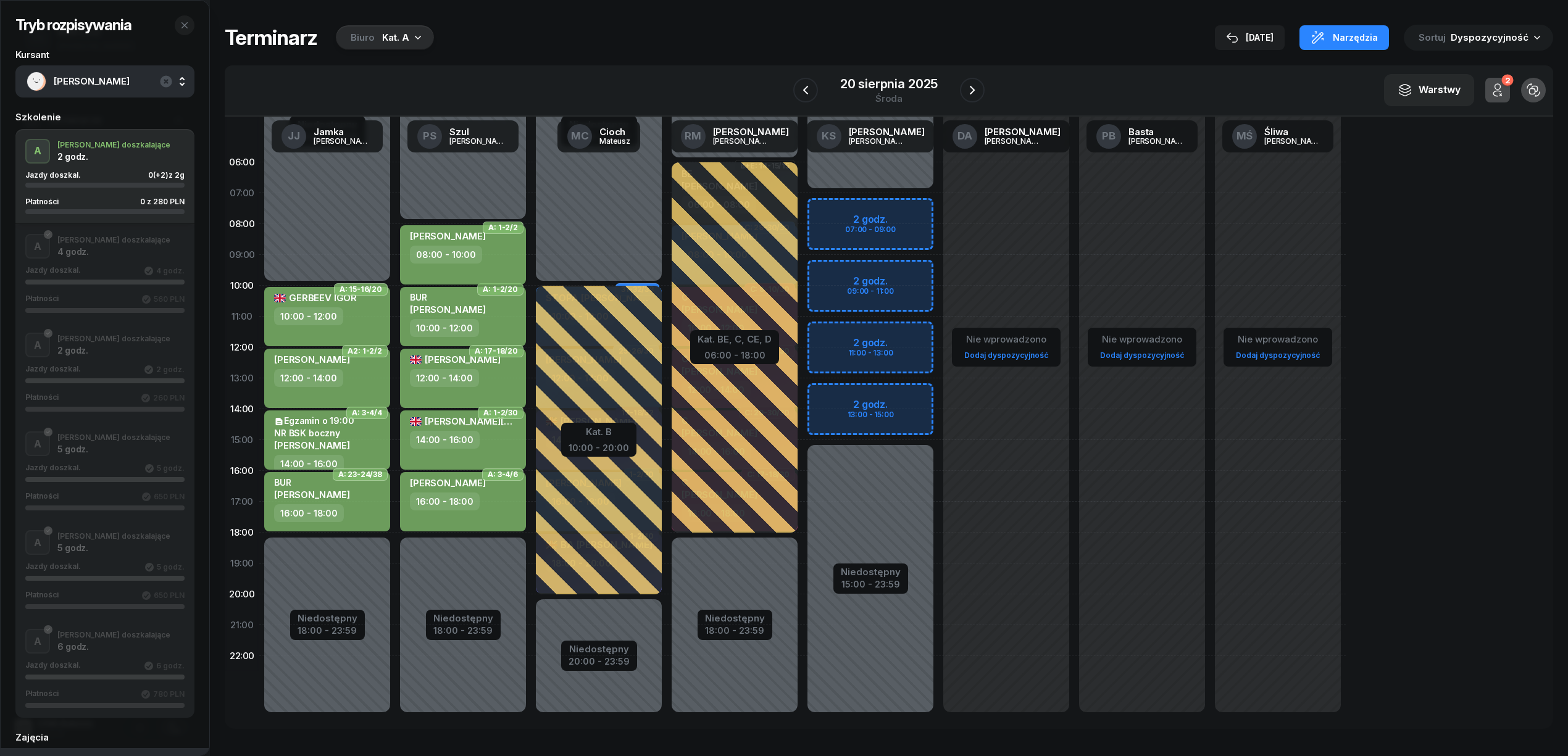
click at [463, 262] on div "08:00 - 10:00" at bounding box center [446, 255] width 72 height 18
select select "08"
select select "10"
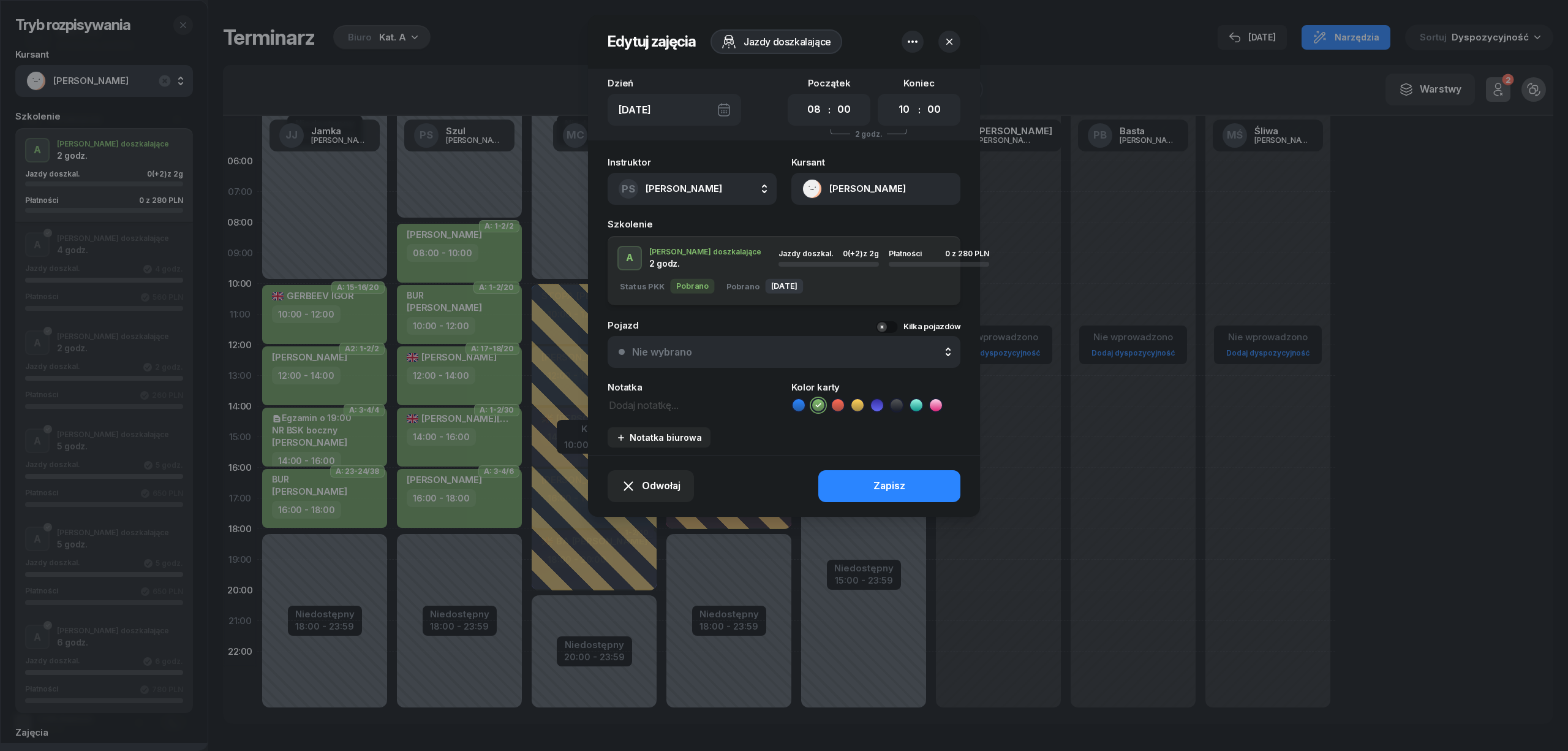
click at [638, 413] on div "Instruktor PS Szul Piotr AK Koryciński Artur BP Pająk Bogusław DA Arendarczyk D…" at bounding box center [783, 302] width 392 height 305
click at [638, 407] on textarea at bounding box center [692, 405] width 169 height 16
type textarea "Nr SzkołaMoto"
click at [850, 486] on button "Zapisz" at bounding box center [889, 486] width 142 height 32
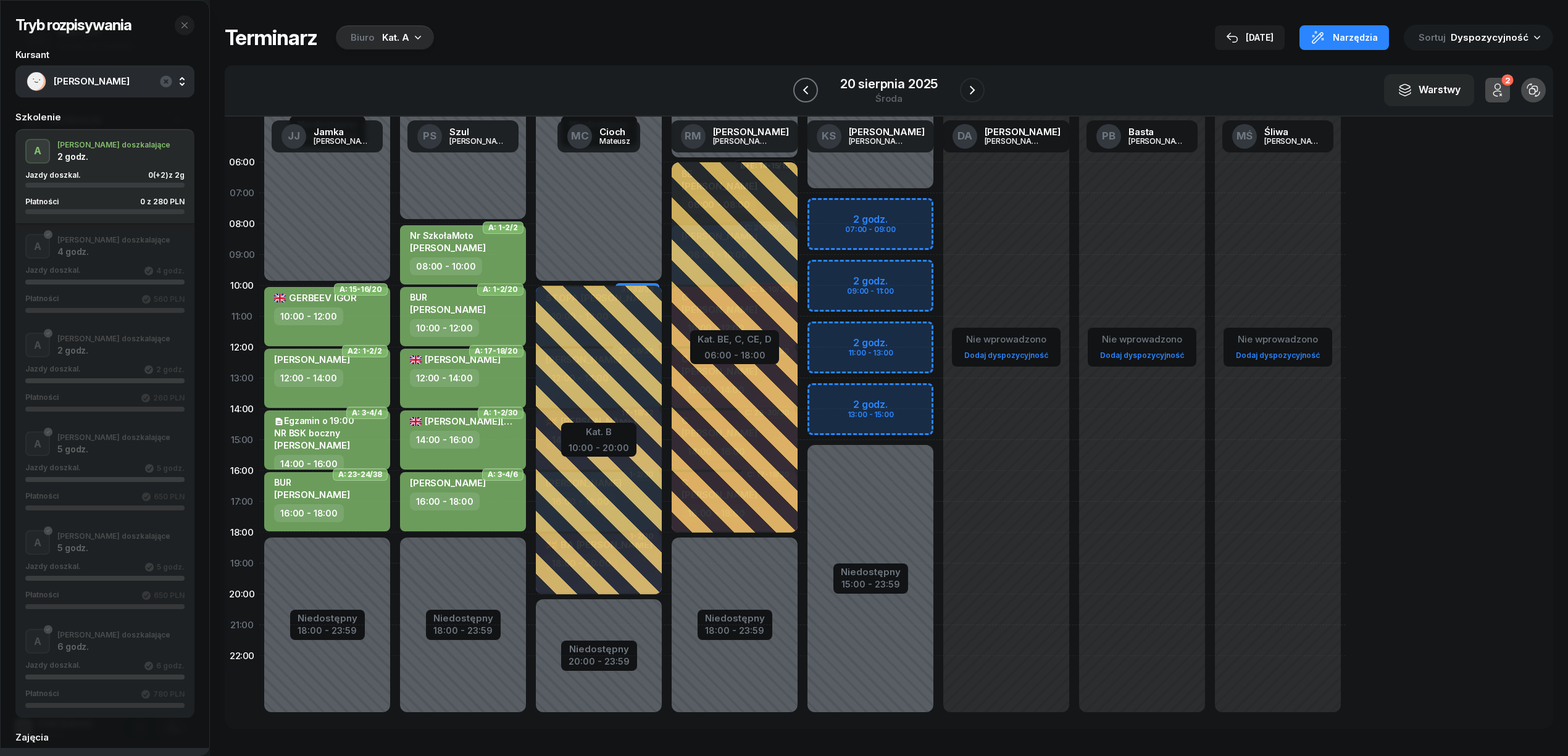
click at [805, 94] on icon "button" at bounding box center [805, 90] width 15 height 15
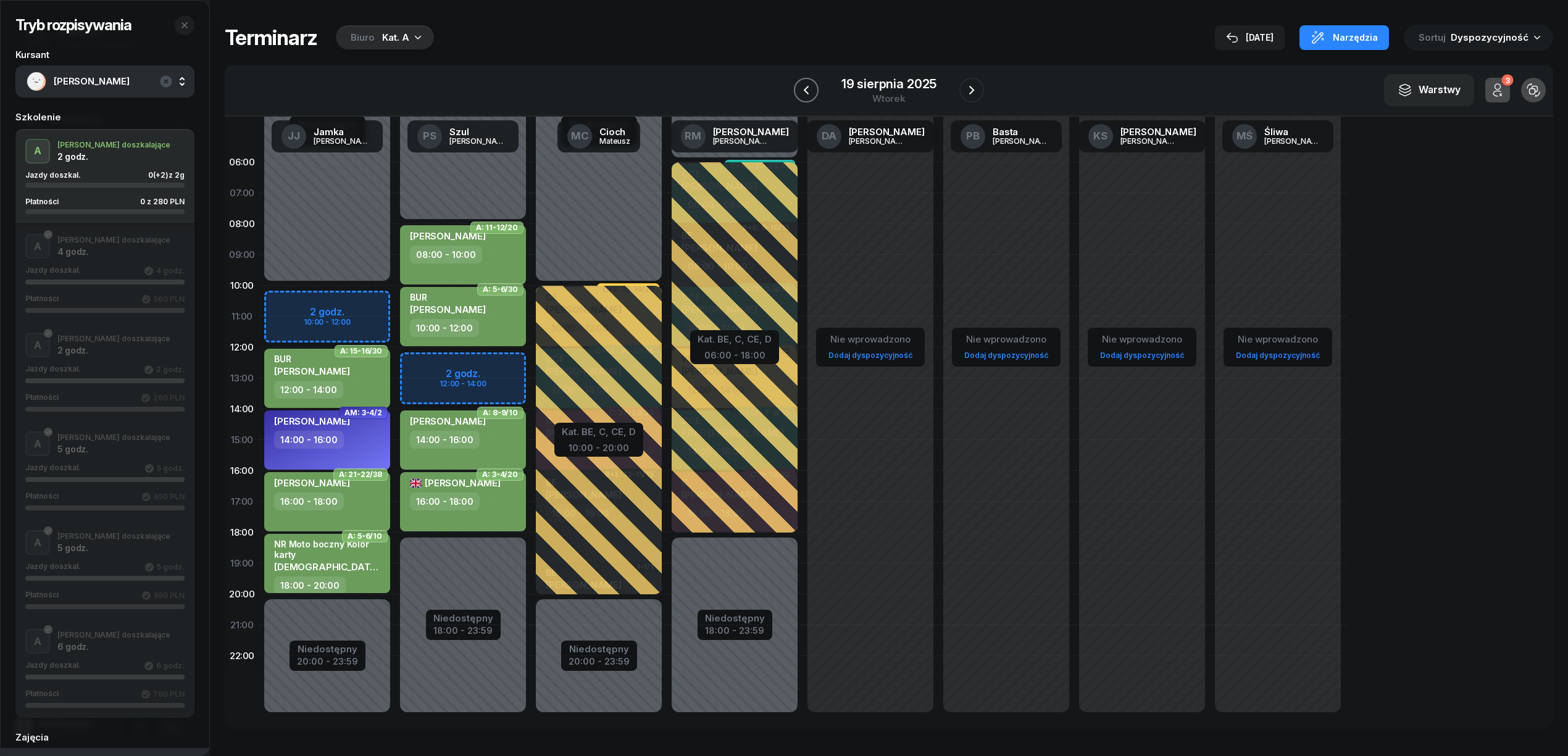
click at [805, 91] on icon "button" at bounding box center [806, 91] width 5 height 9
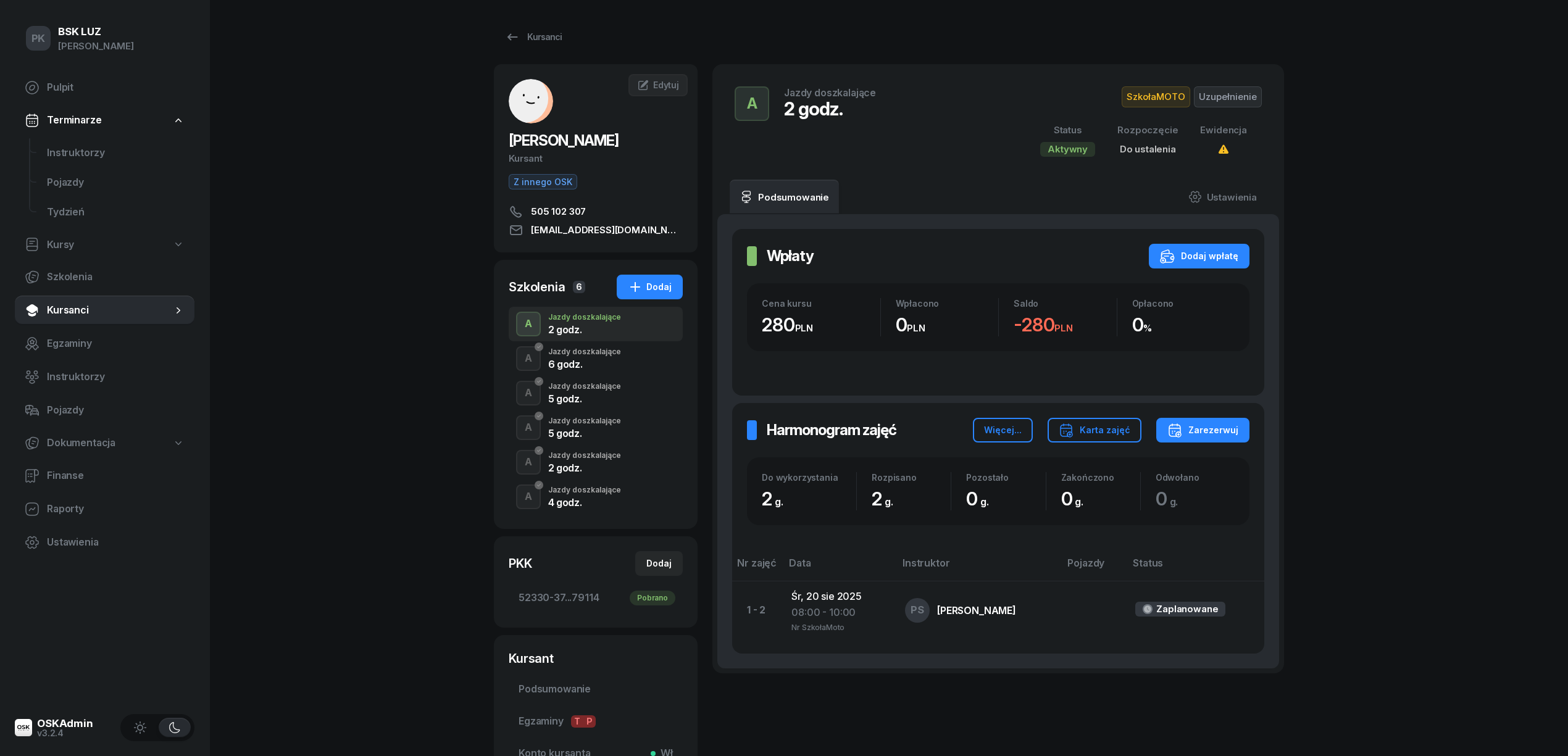
click at [600, 360] on div "6 godz." at bounding box center [584, 364] width 73 height 10
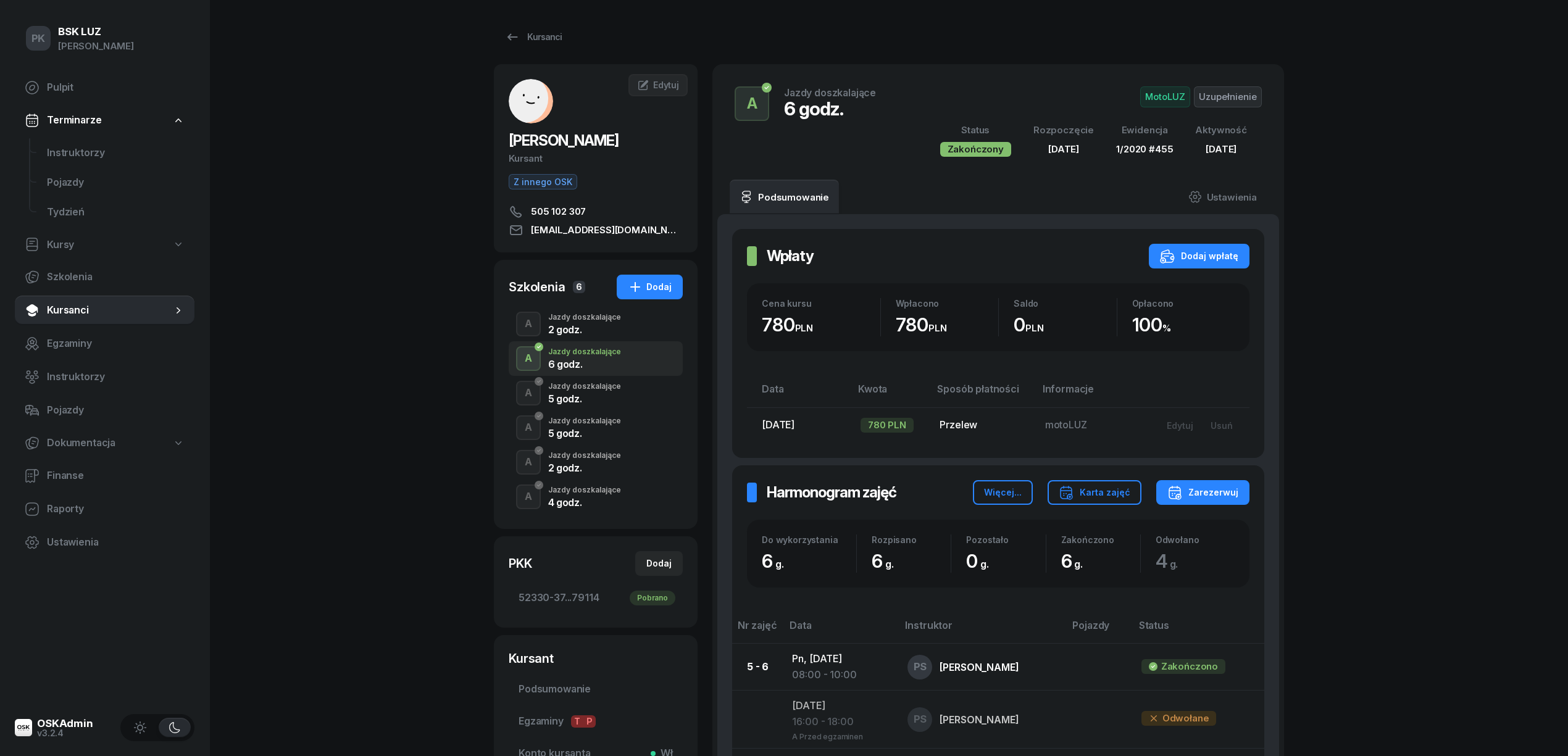
click at [589, 388] on div "Jazdy doszkalające" at bounding box center [584, 386] width 73 height 7
click at [586, 418] on div "Jazdy doszkalające" at bounding box center [584, 421] width 73 height 7
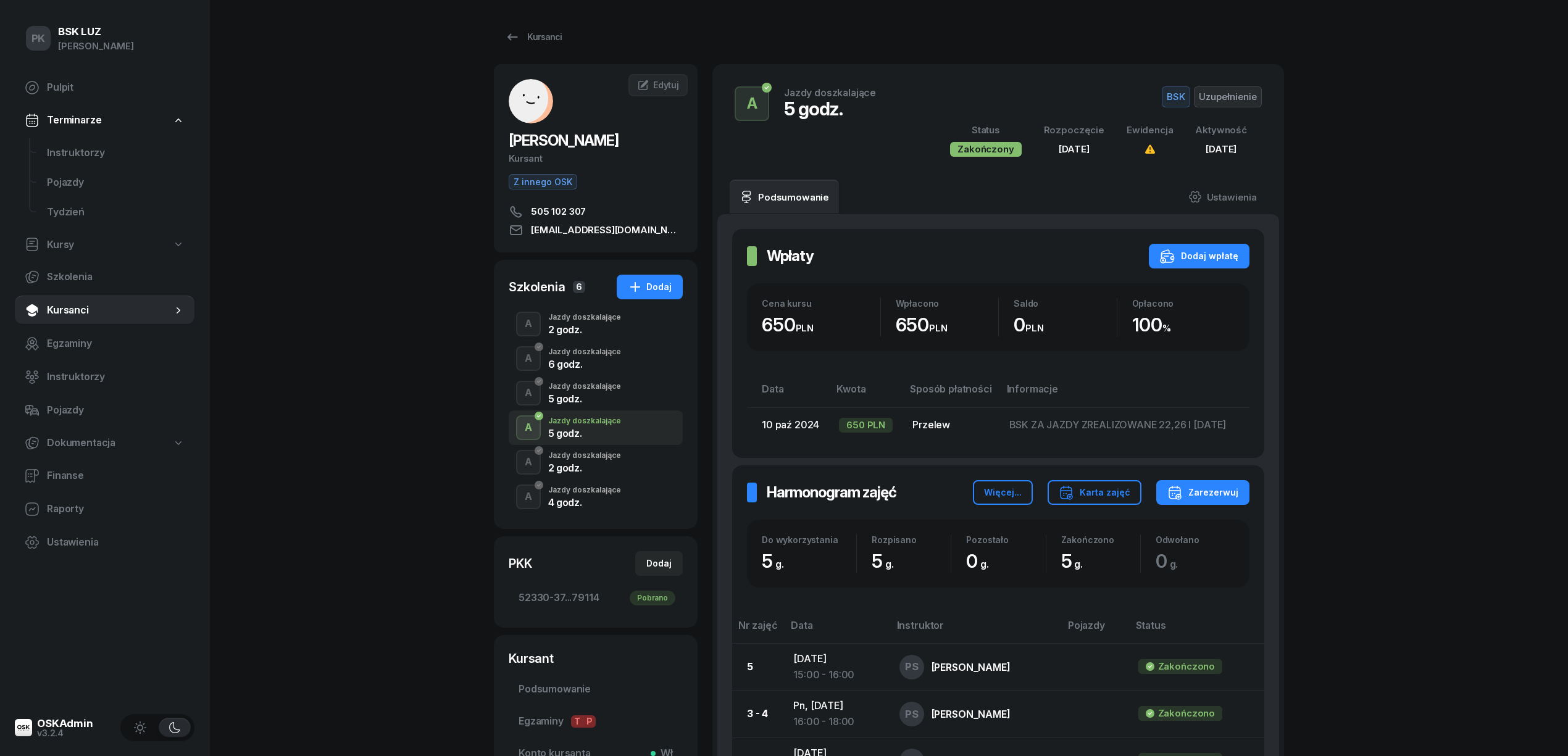
click at [586, 445] on div "A Jazdy doszkalające 2 godz." at bounding box center [596, 461] width 174 height 35
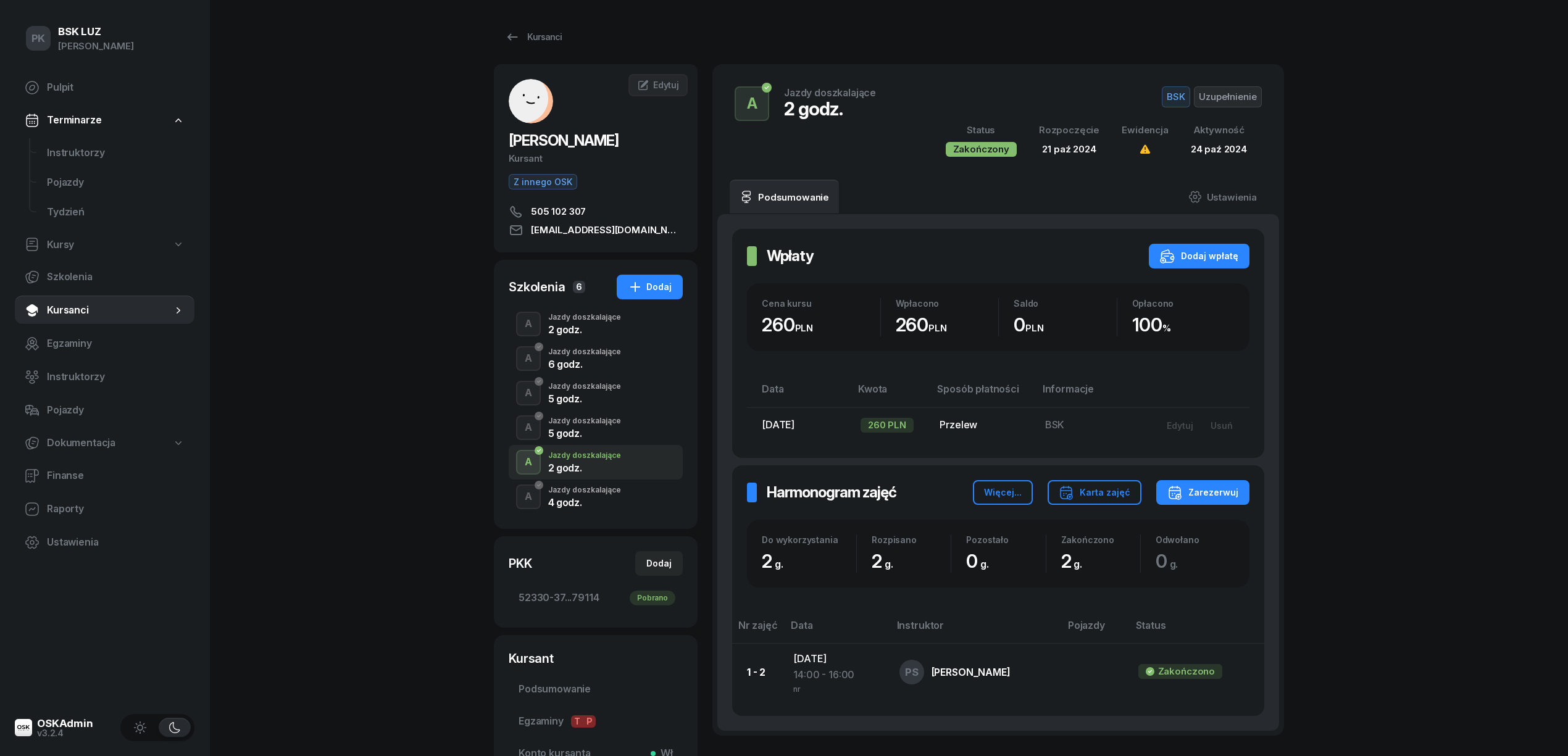
click at [591, 499] on div "4 godz." at bounding box center [584, 501] width 73 height 10
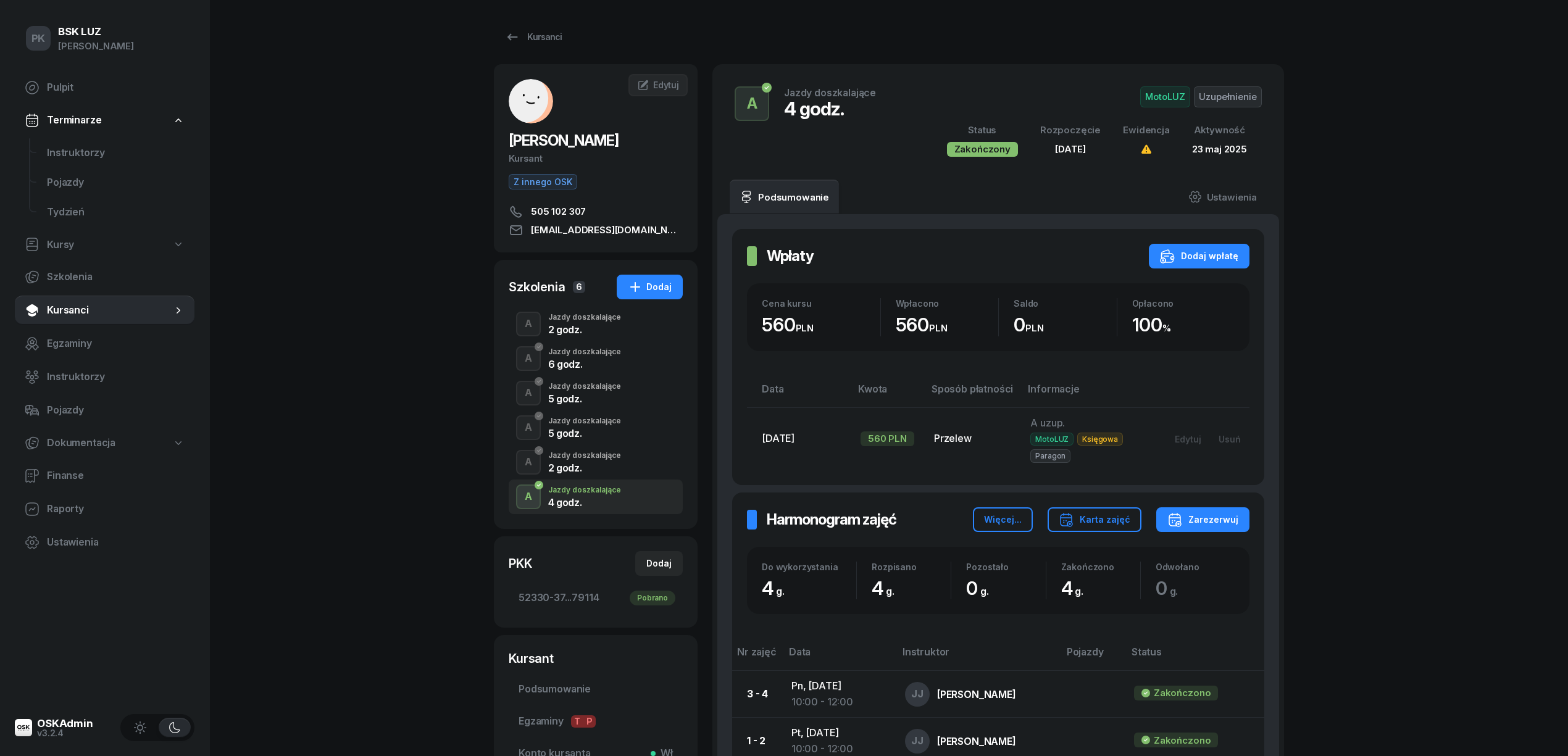
click at [591, 481] on div "A Jazdy doszkalające 4 godz." at bounding box center [596, 496] width 174 height 35
click at [597, 458] on div "Jazdy doszkalające" at bounding box center [584, 455] width 73 height 7
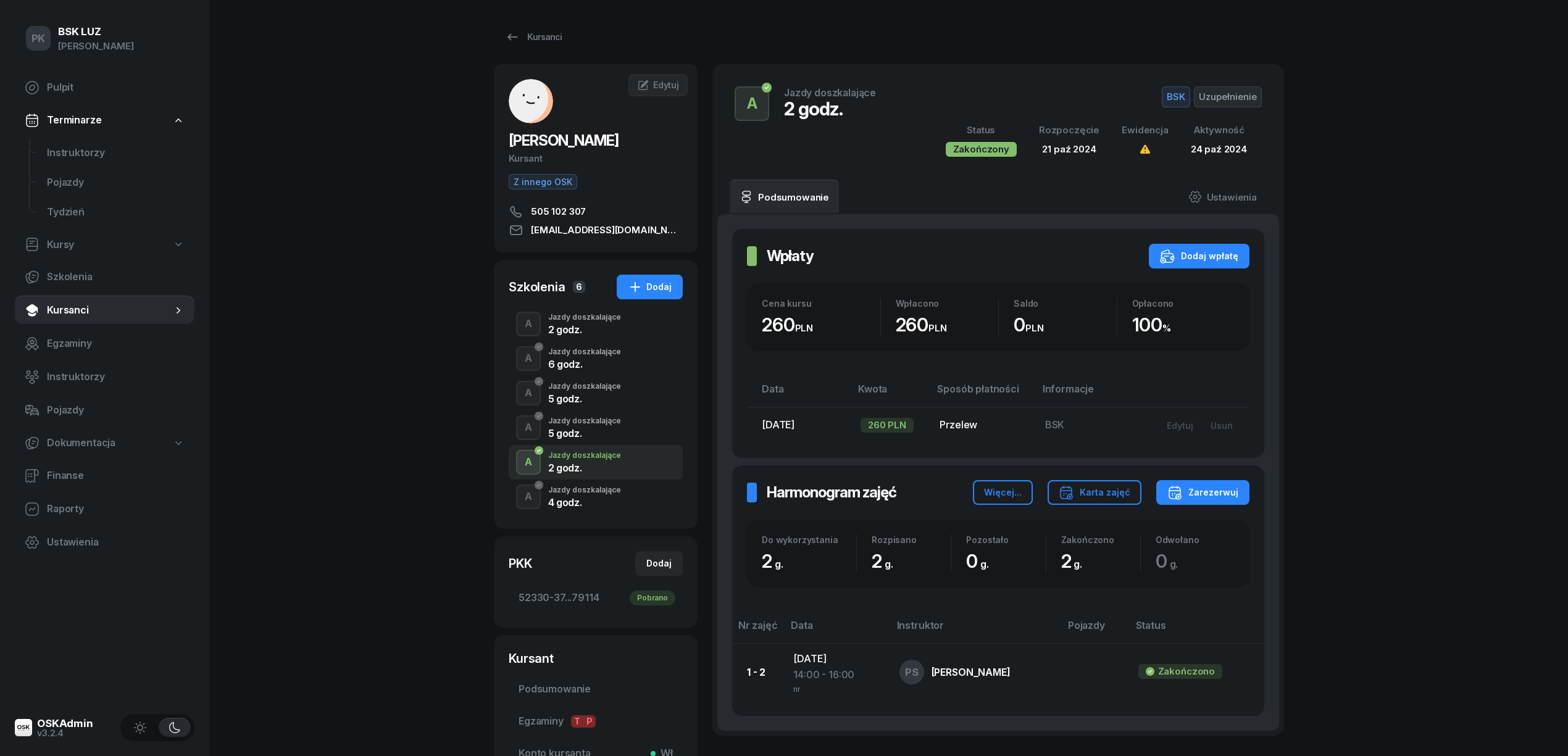
click at [598, 429] on div "5 godz." at bounding box center [584, 432] width 73 height 10
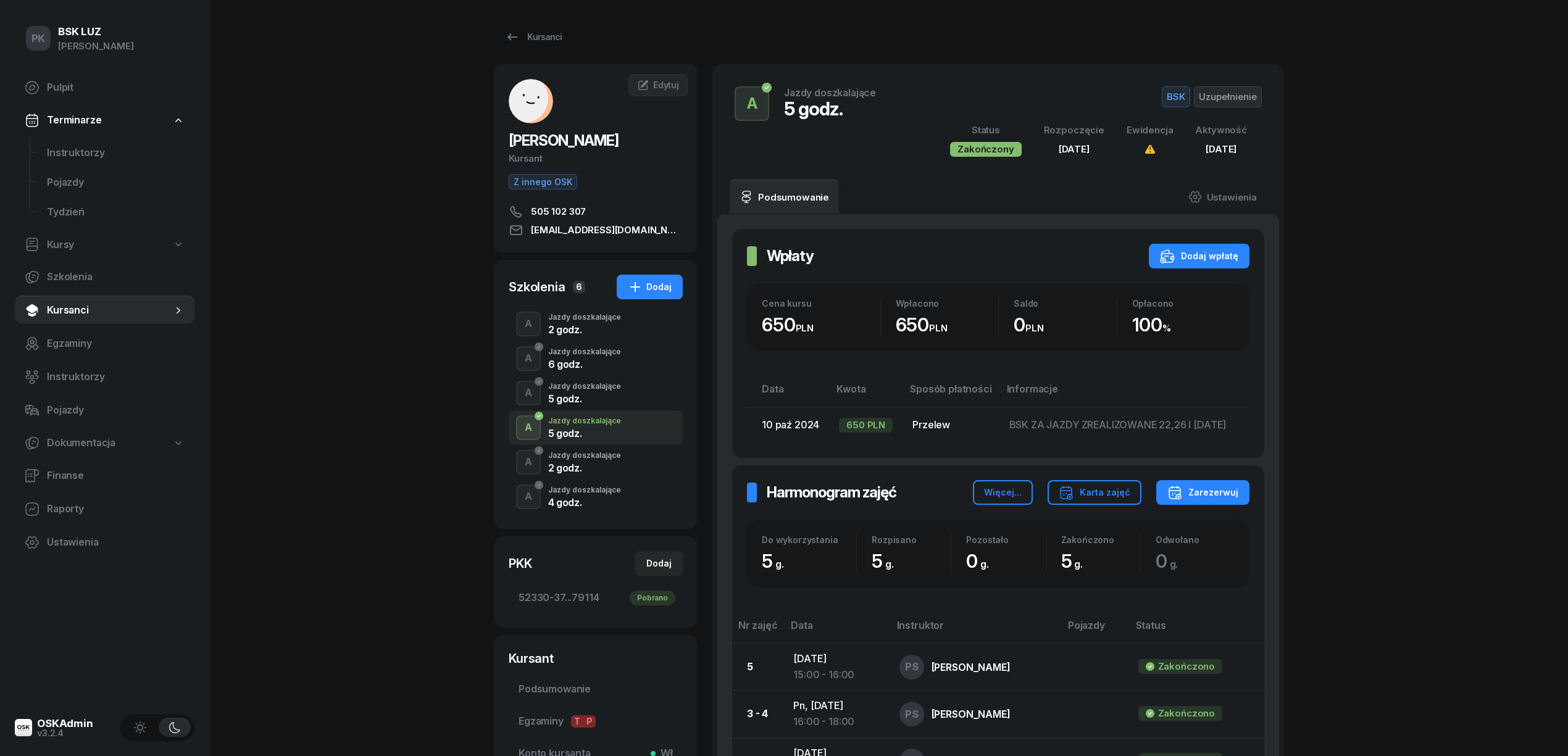
click at [603, 401] on div "5 godz." at bounding box center [584, 398] width 73 height 10
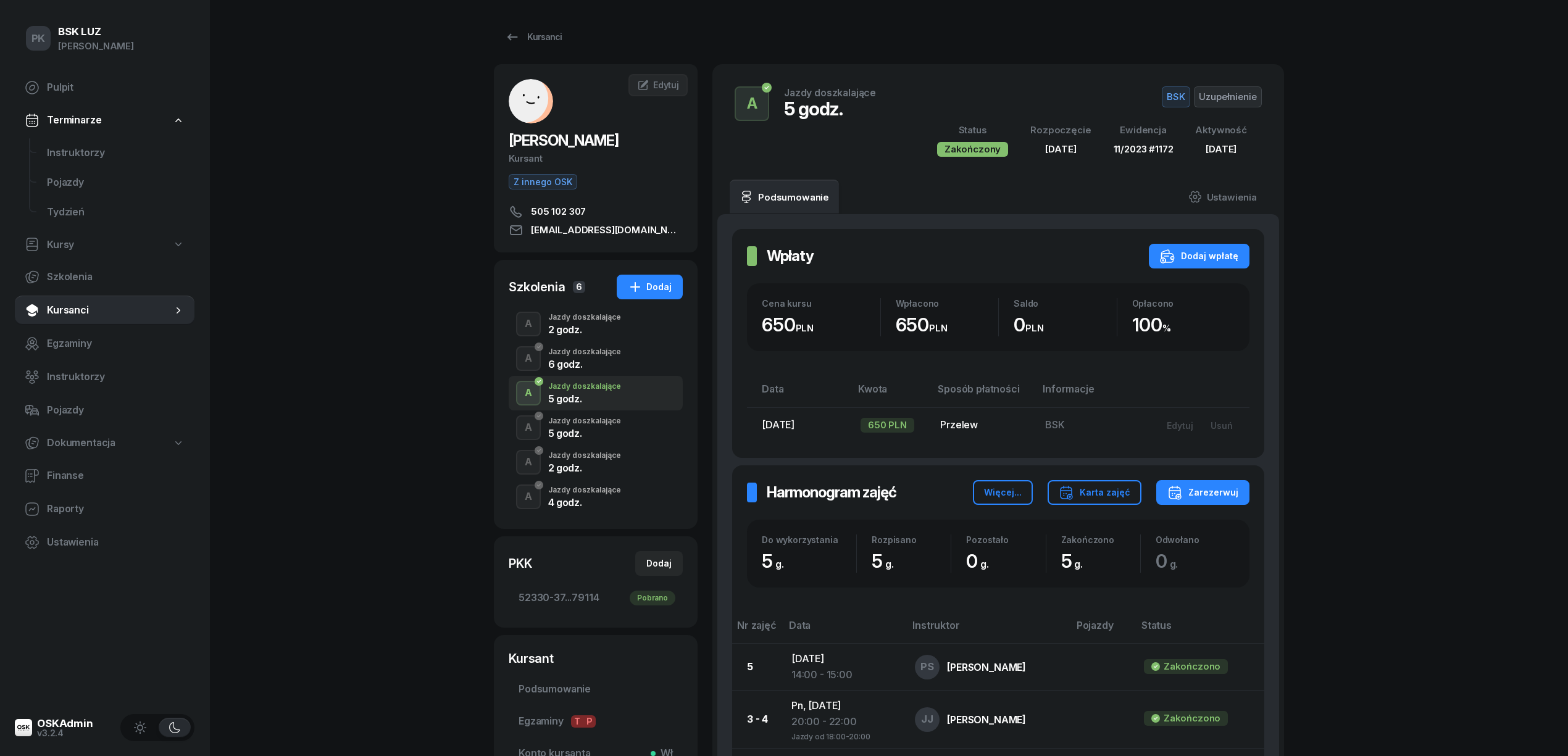
click at [611, 360] on div "6 godz." at bounding box center [584, 364] width 73 height 10
click at [608, 320] on div "Jazdy doszkalające" at bounding box center [584, 317] width 73 height 7
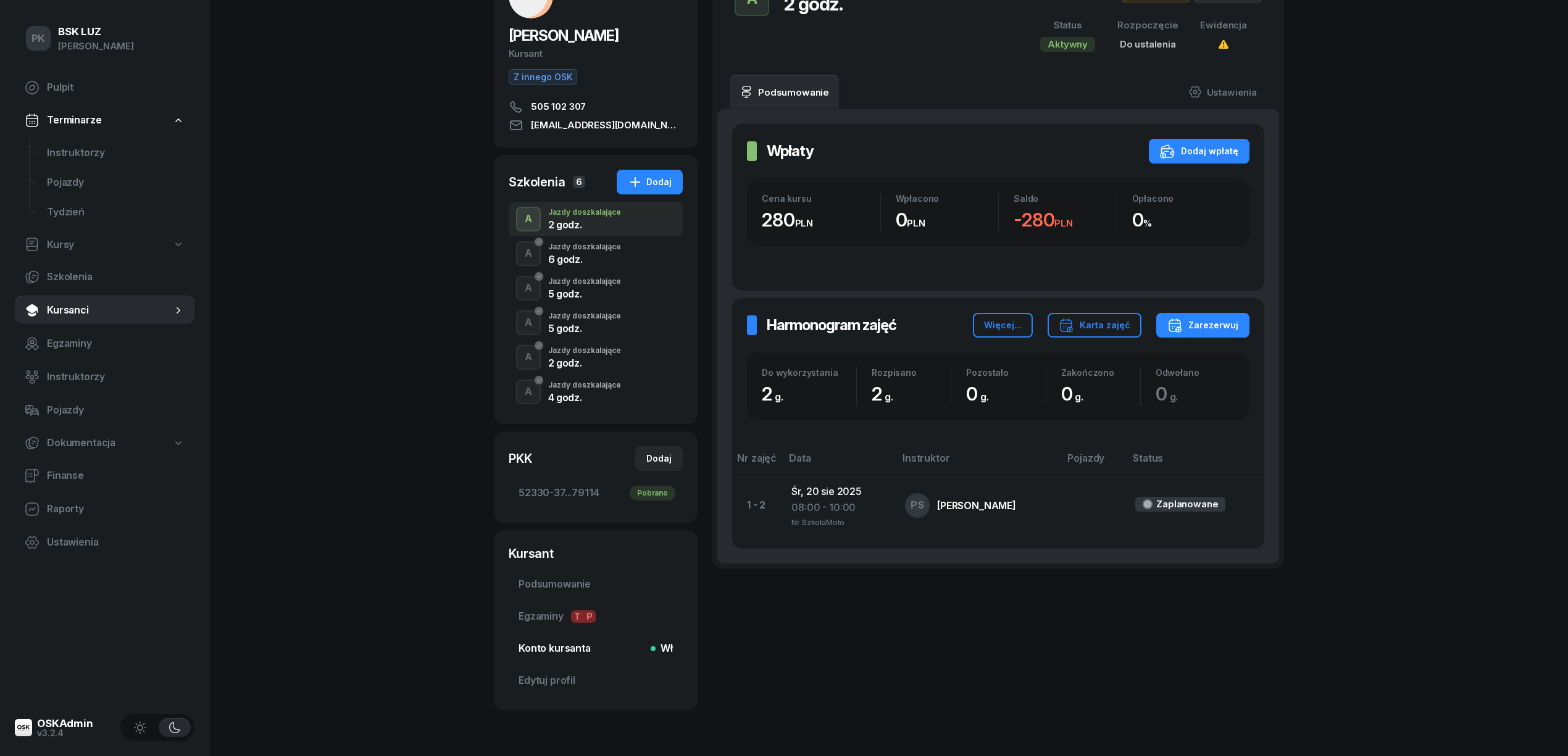
scroll to position [144, 0]
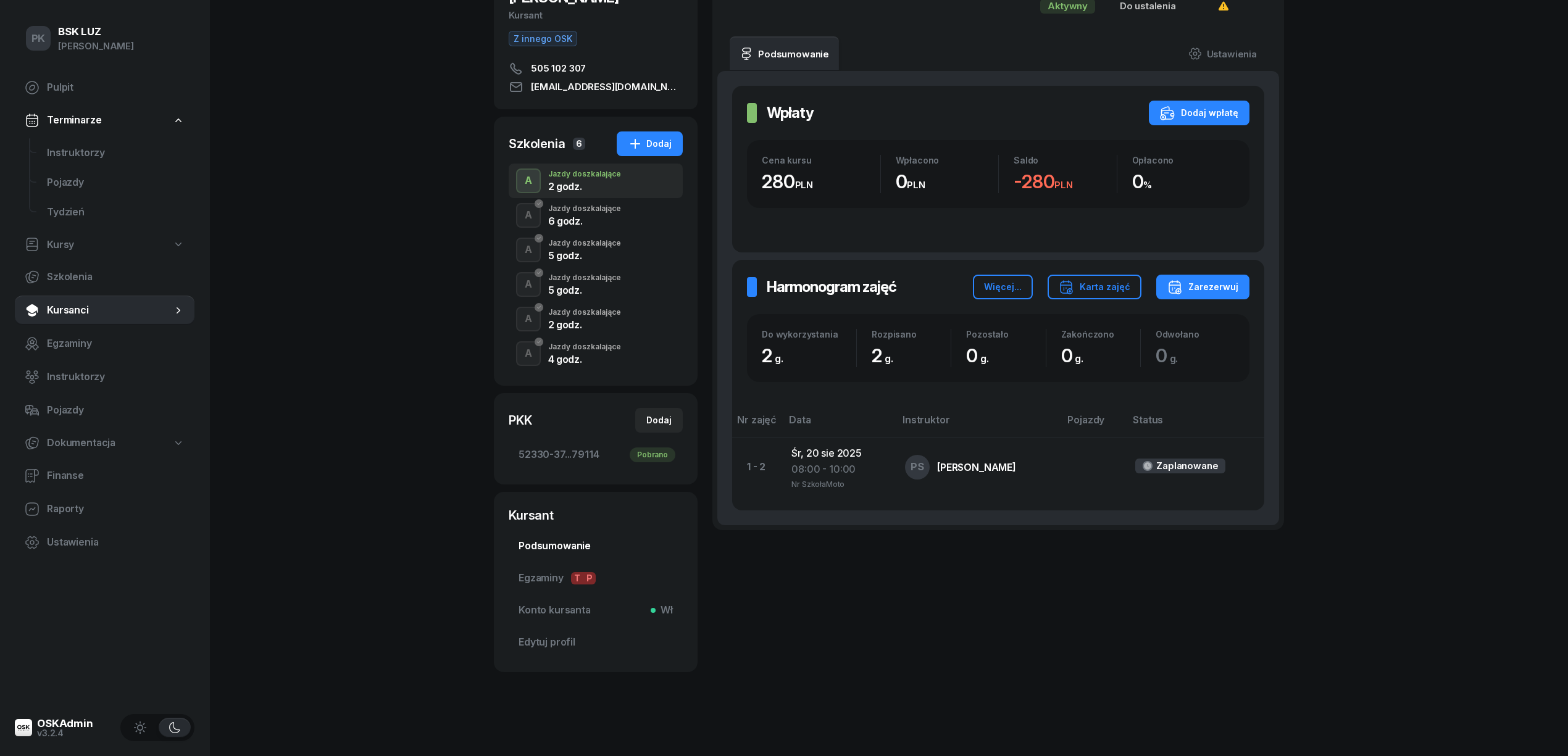
click at [576, 551] on span "Podsumowanie" at bounding box center [596, 546] width 154 height 16
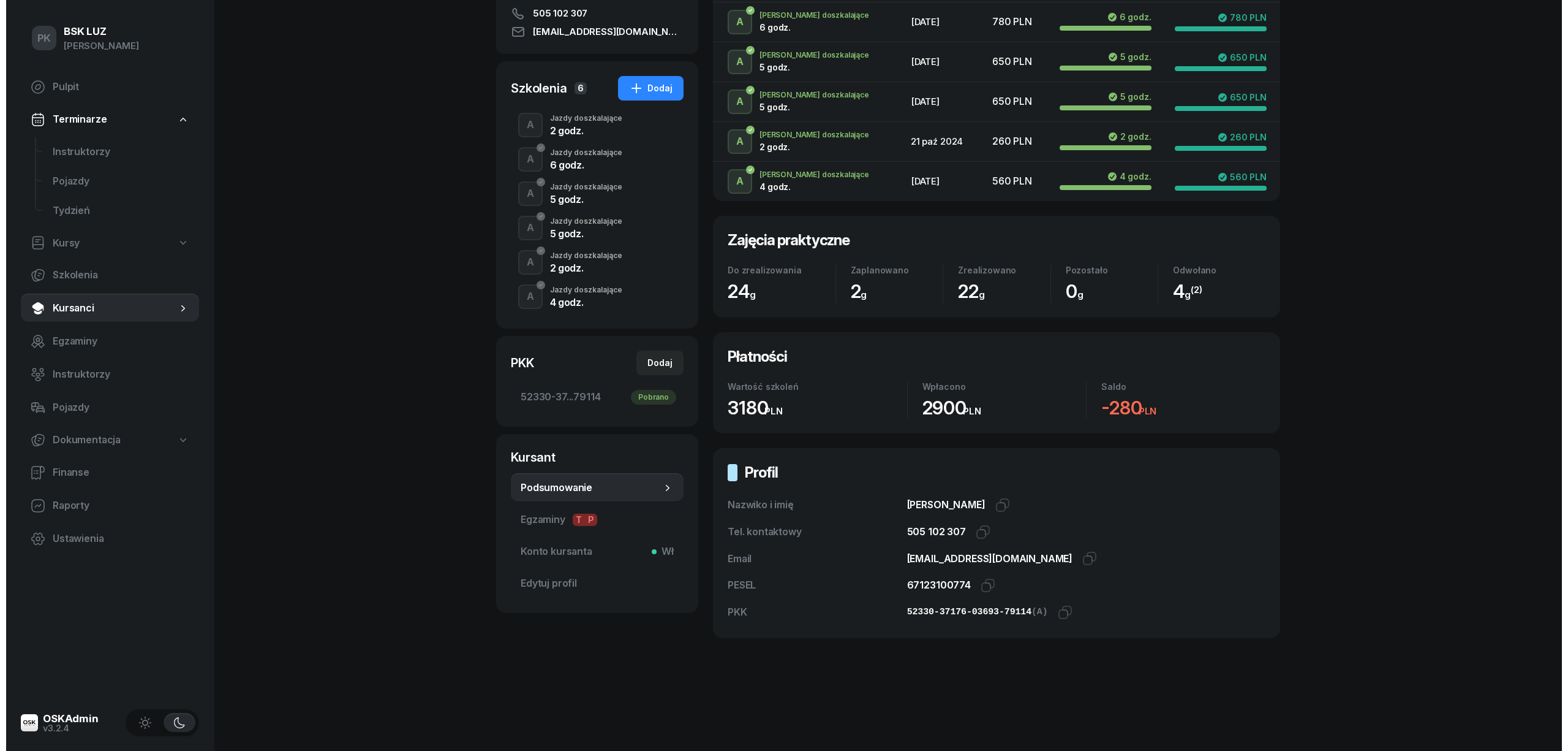
scroll to position [199, 0]
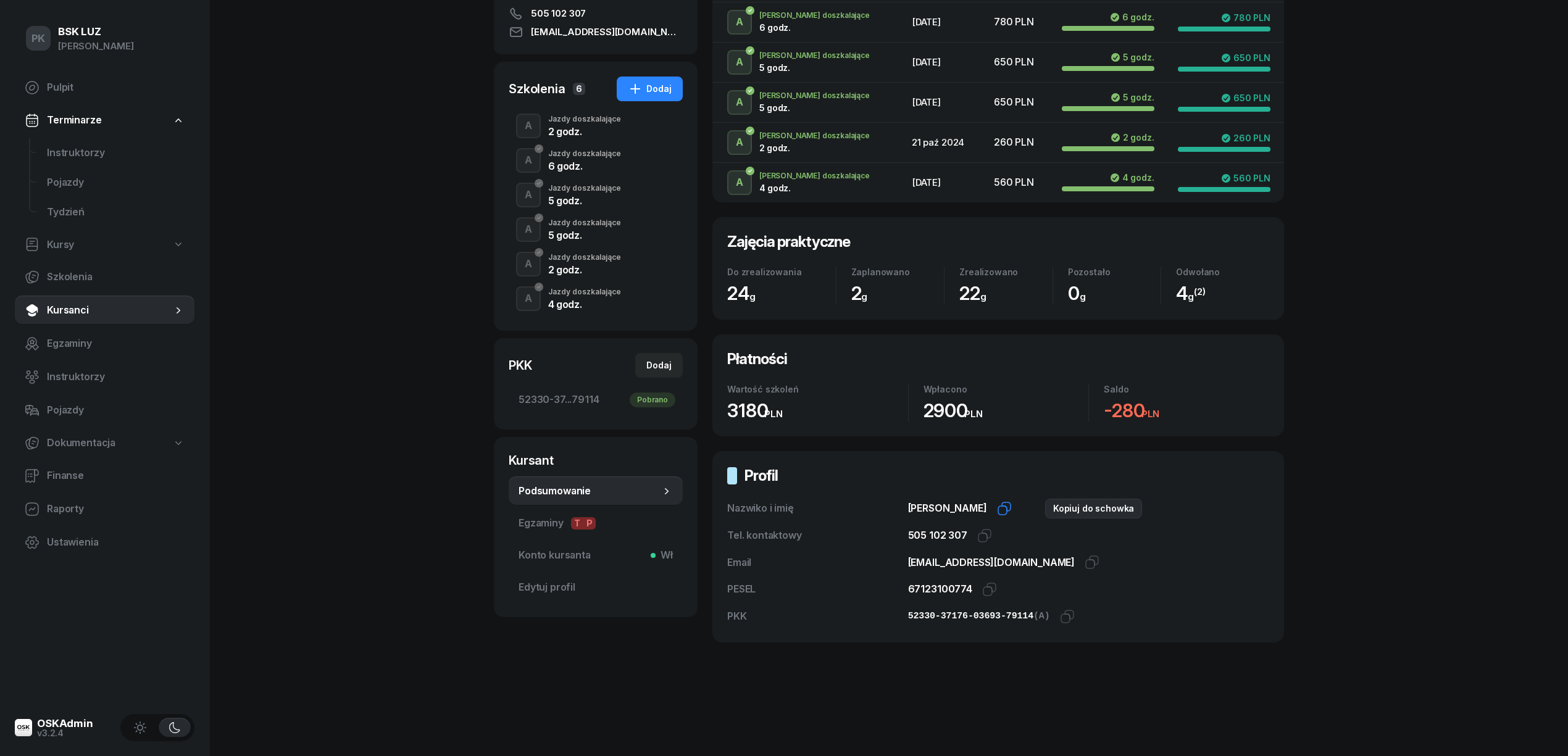
click at [1011, 507] on icon "button" at bounding box center [1004, 508] width 15 height 15
click at [985, 586] on icon "button" at bounding box center [989, 589] width 15 height 15
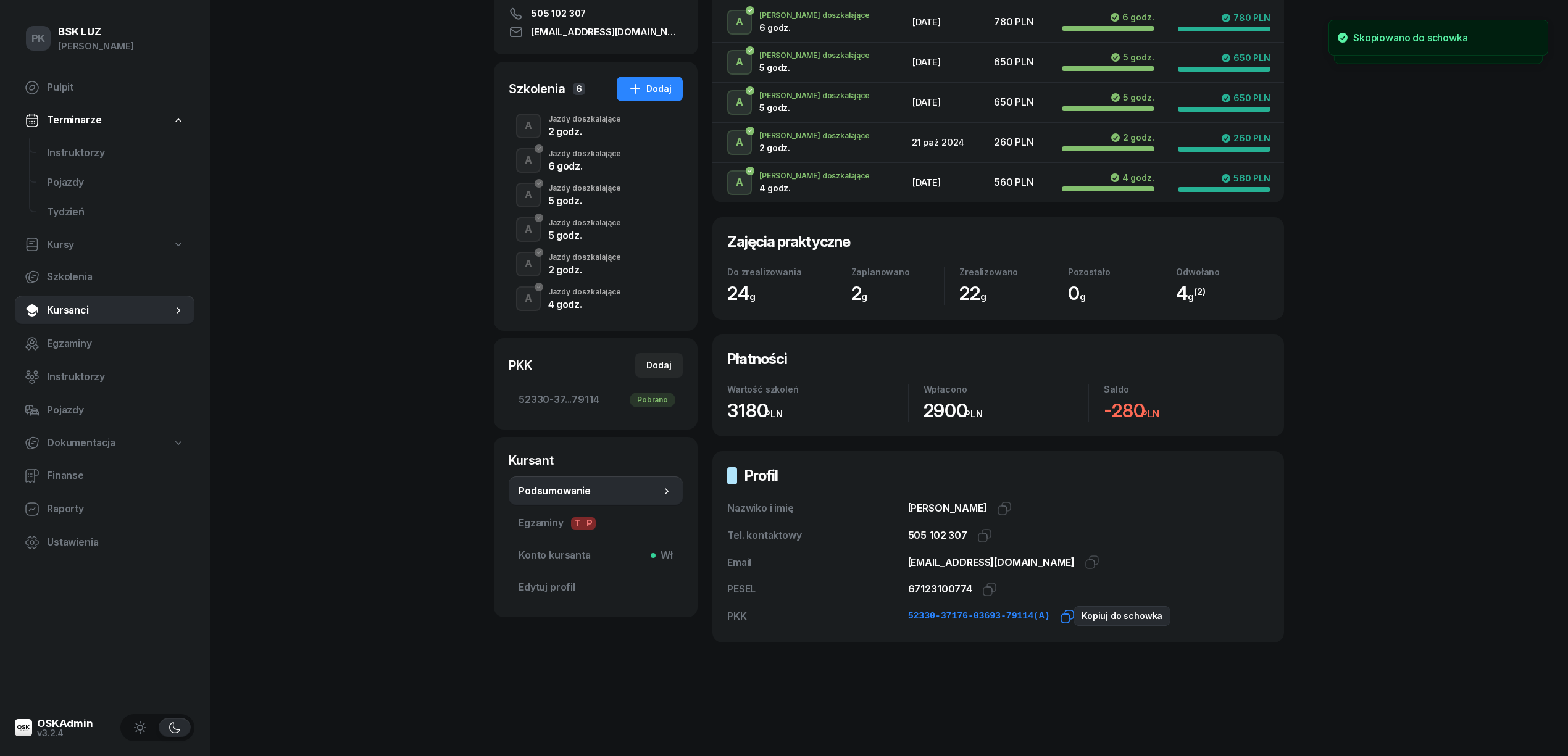
click at [1065, 614] on icon "button" at bounding box center [1069, 615] width 9 height 9
click at [667, 361] on div "Dodaj" at bounding box center [659, 365] width 26 height 15
select select
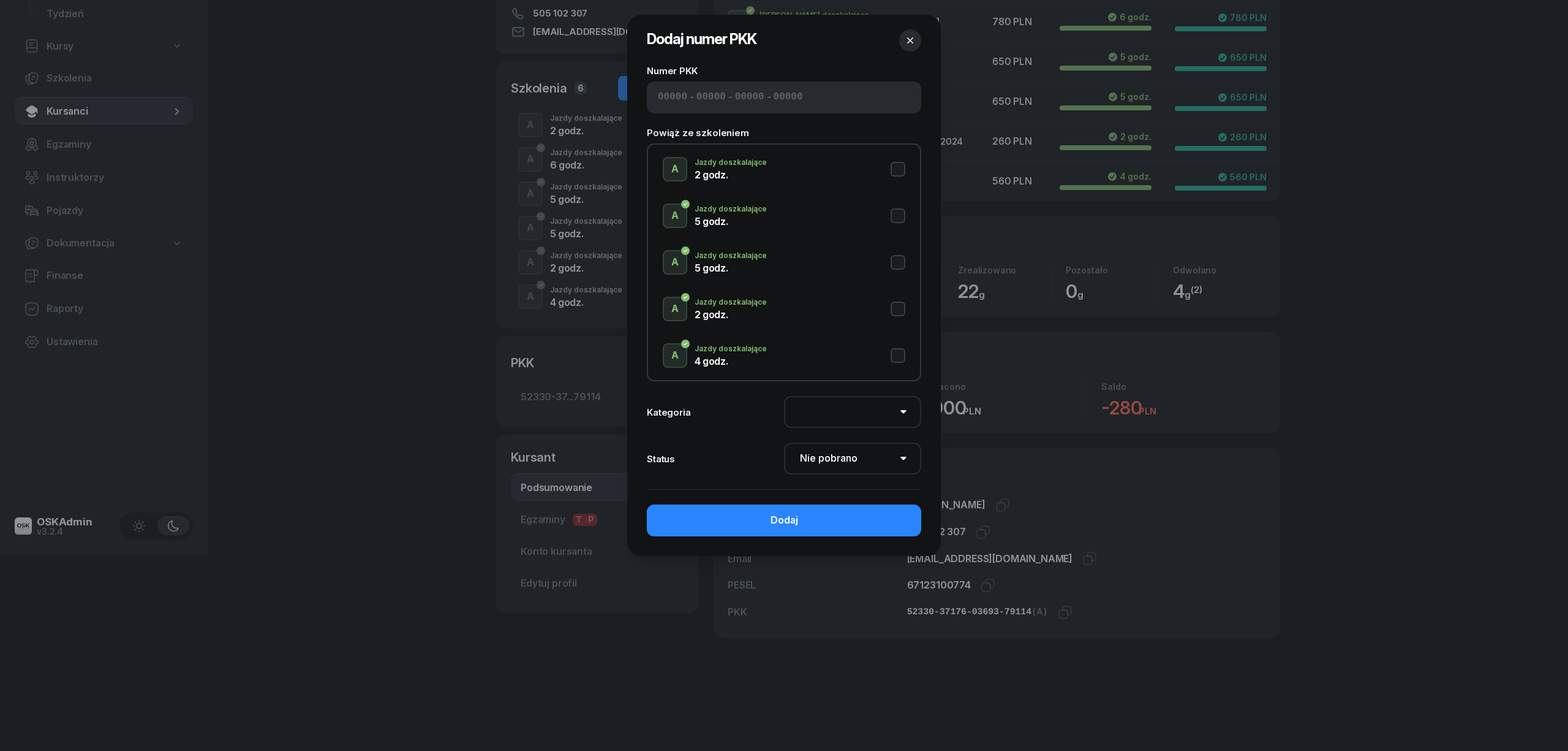
click at [696, 94] on input at bounding box center [710, 97] width 29 height 16
paste input "52330"
type input "52330"
type input "37176"
type input "03693"
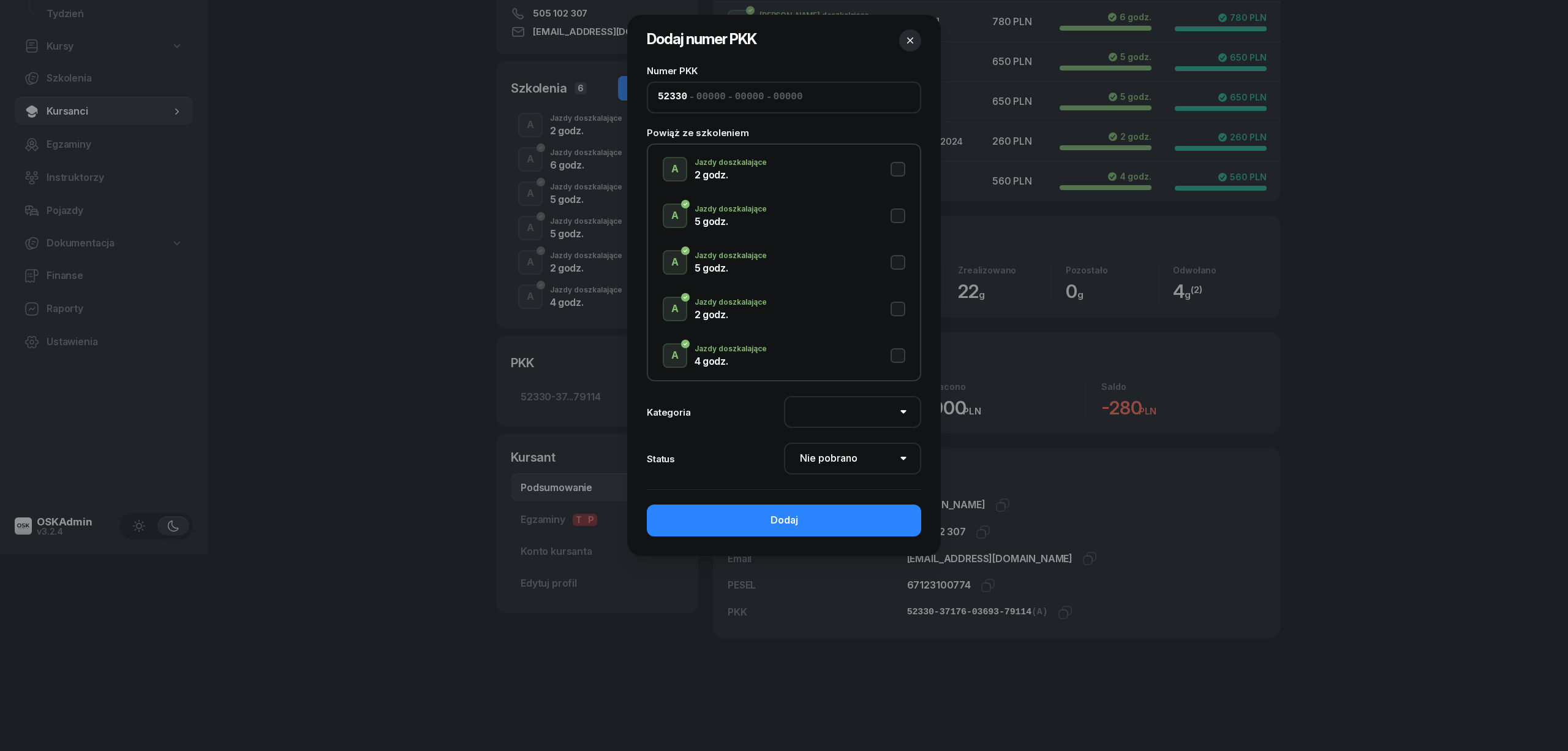
type input "79114"
click at [893, 170] on button "A Jazdy doszkalające 2 godz." at bounding box center [783, 169] width 242 height 25
select select "A"
click at [837, 465] on select "Nie pobrano Pobrano Zwrócono Zaktualizowano" at bounding box center [853, 458] width 137 height 32
select select "Get"
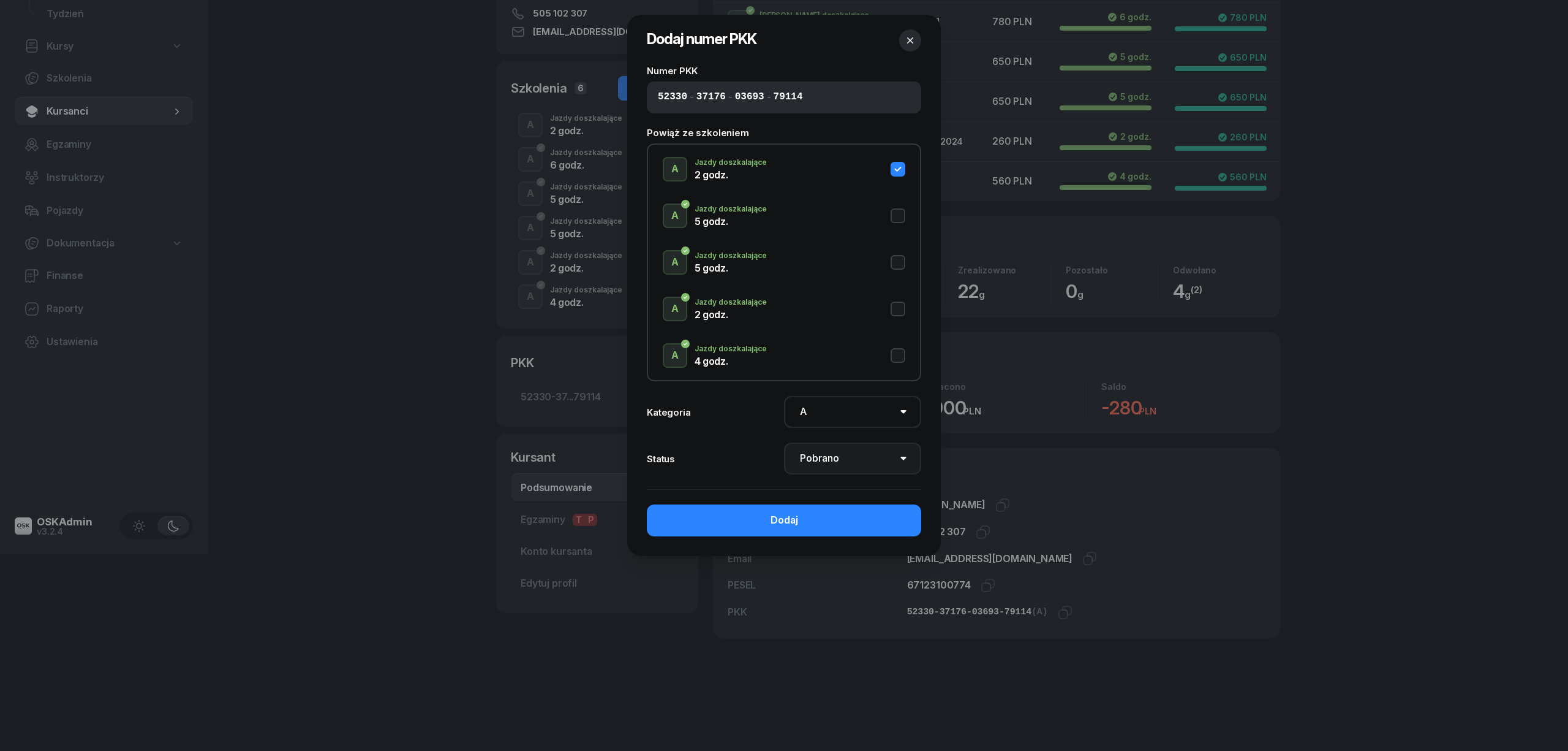
click at [784, 442] on select "Nie pobrano Pobrano Zwrócono Zaktualizowano" at bounding box center [853, 458] width 137 height 32
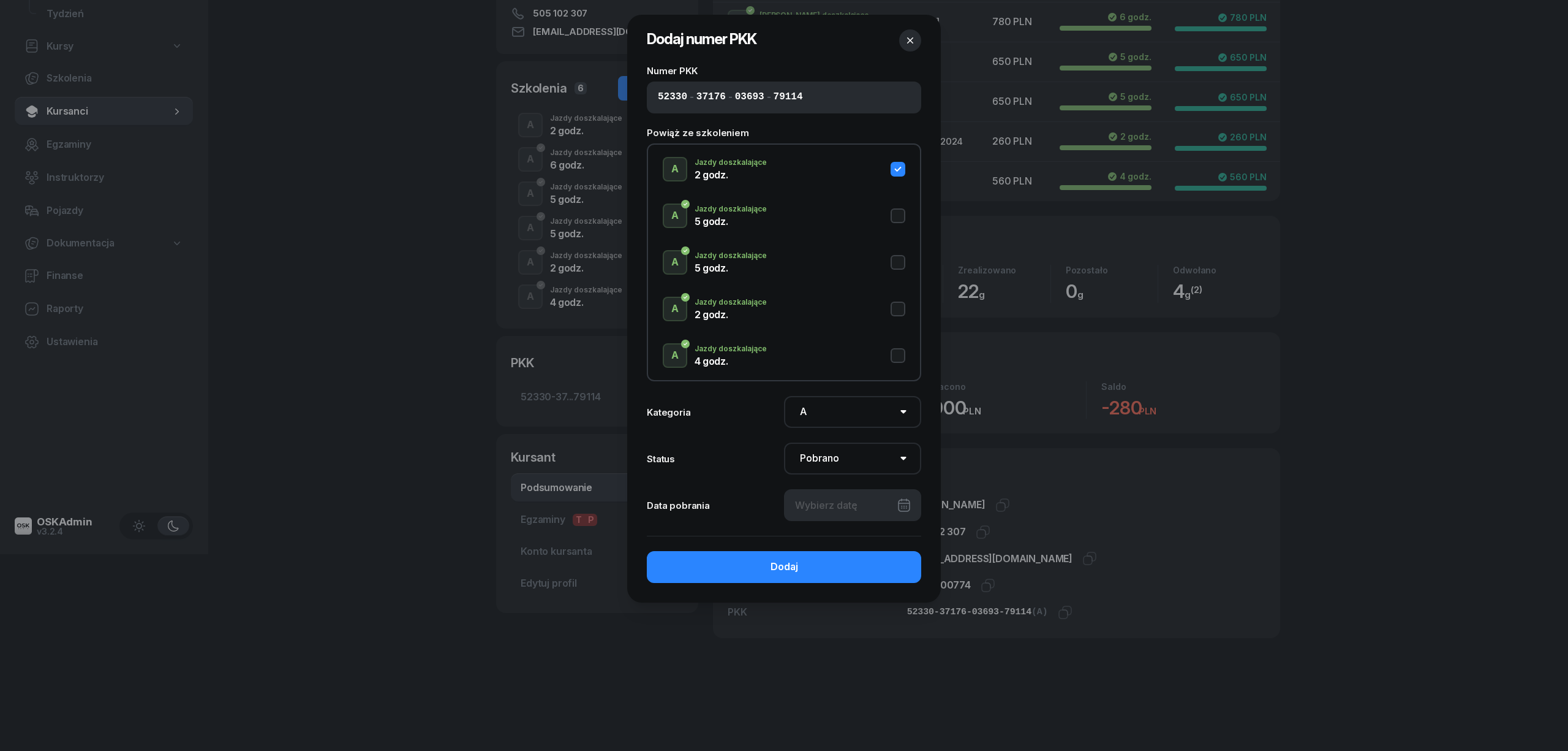
click at [832, 500] on div at bounding box center [853, 505] width 137 height 32
click at [765, 671] on div "18" at bounding box center [762, 678] width 19 height 19
type input "18/08/2025"
click at [788, 564] on div "Dodaj" at bounding box center [784, 567] width 27 height 16
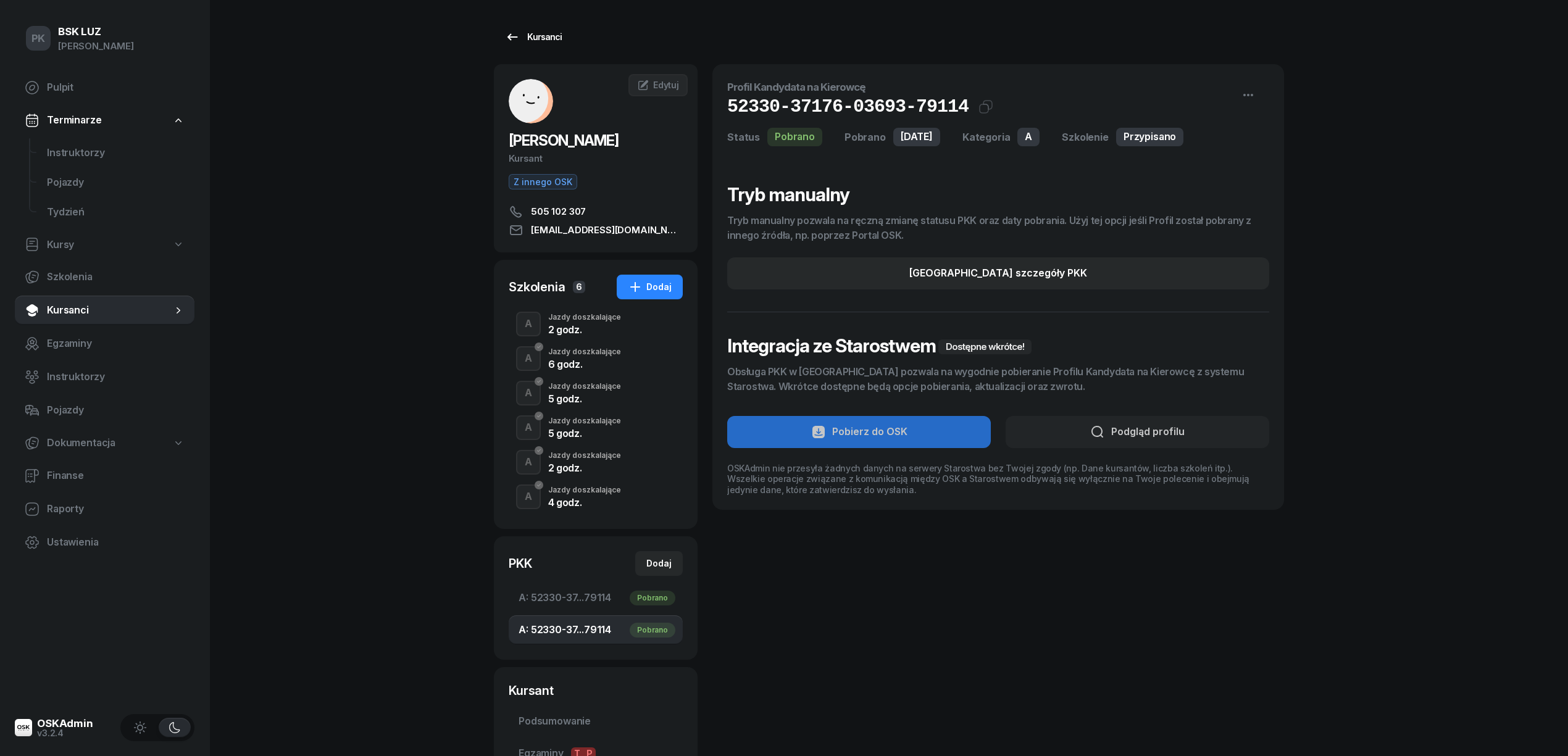
click at [546, 35] on div "Kursanci" at bounding box center [534, 36] width 57 height 15
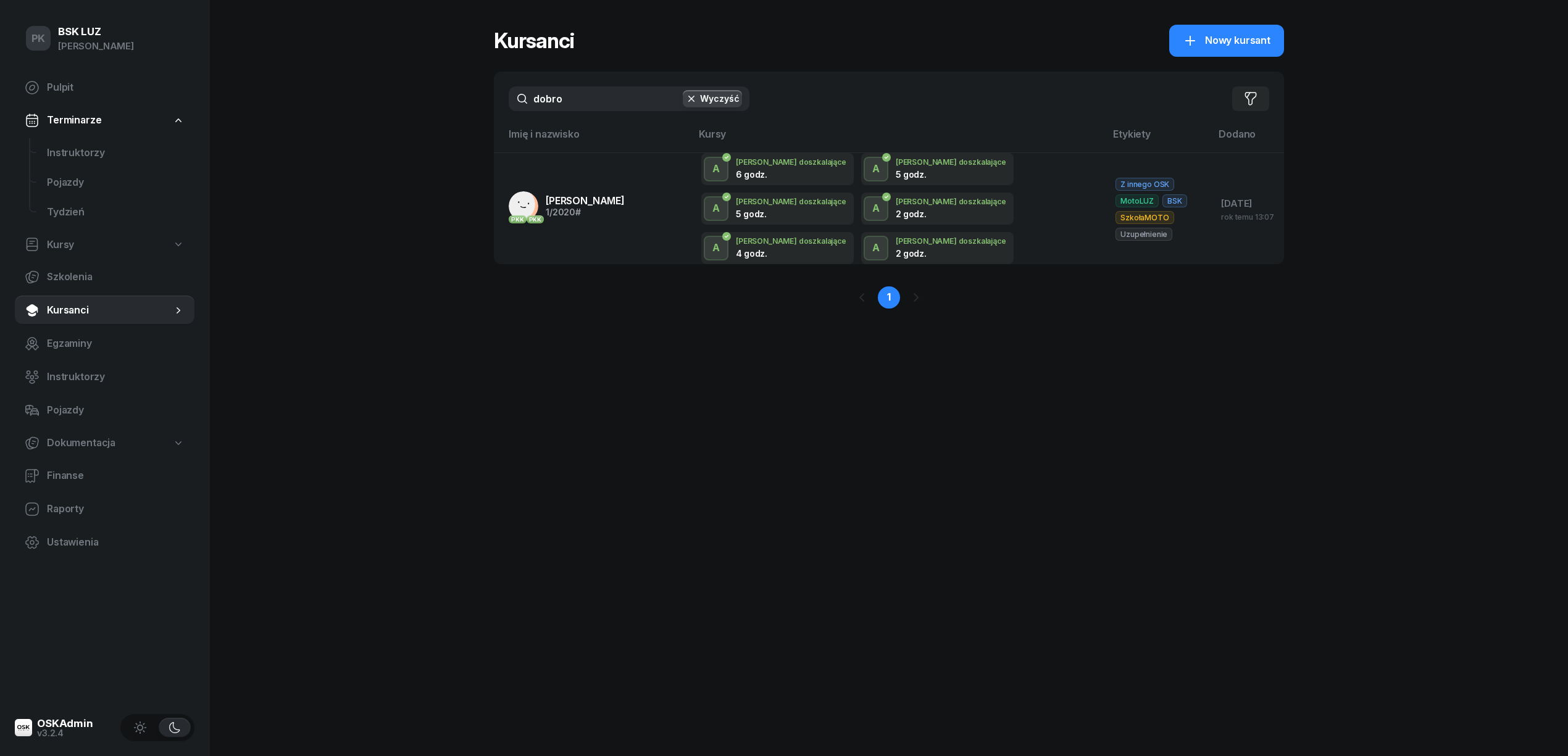
drag, startPoint x: 579, startPoint y: 102, endPoint x: 497, endPoint y: 102, distance: 82.0
click at [497, 102] on div "dobro Wyczyść Filtruj" at bounding box center [889, 98] width 790 height 54
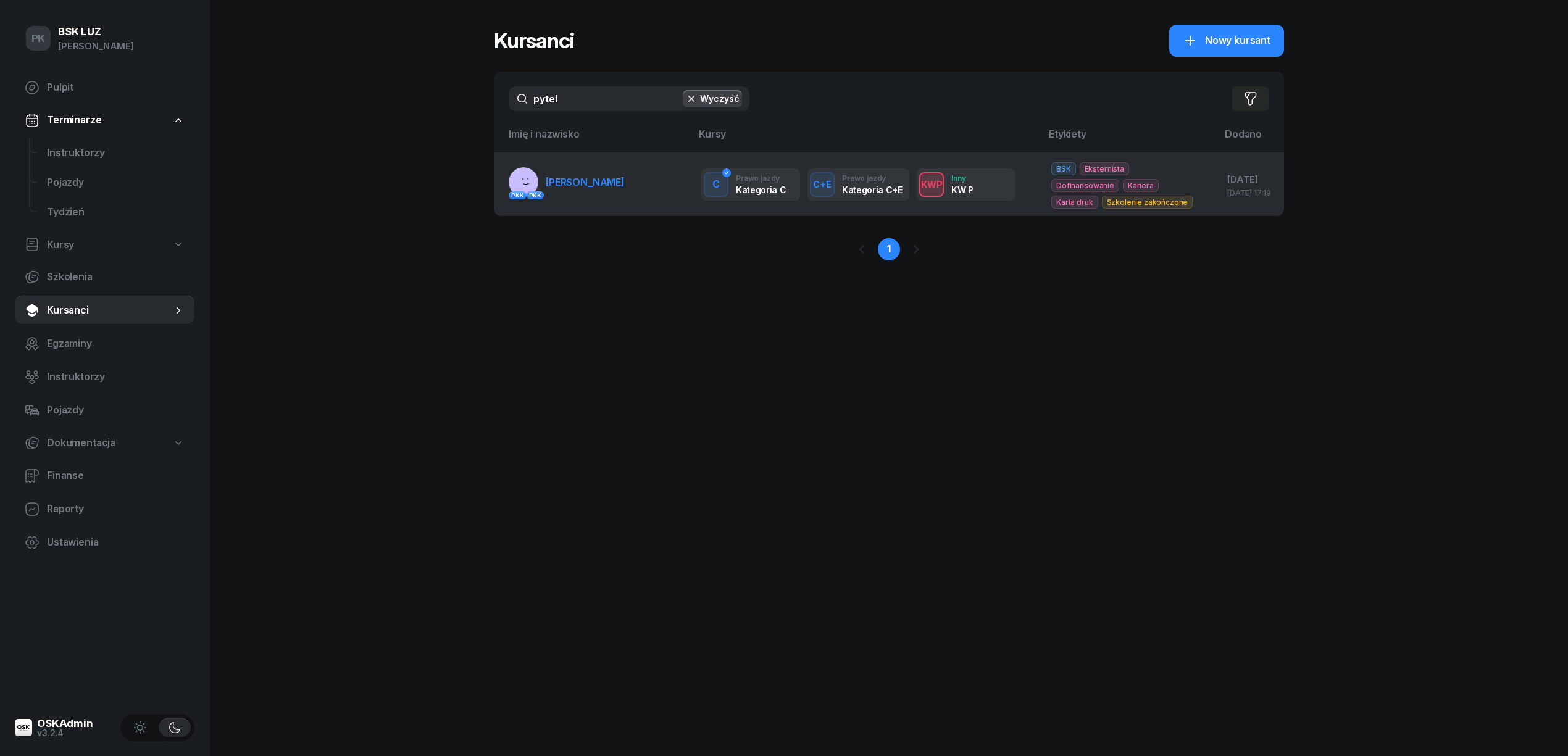
type input "pytel"
click at [600, 205] on td "PKK PKK PYTEL MICHAŁ" at bounding box center [592, 185] width 197 height 64
